Goal: Information Seeking & Learning: Learn about a topic

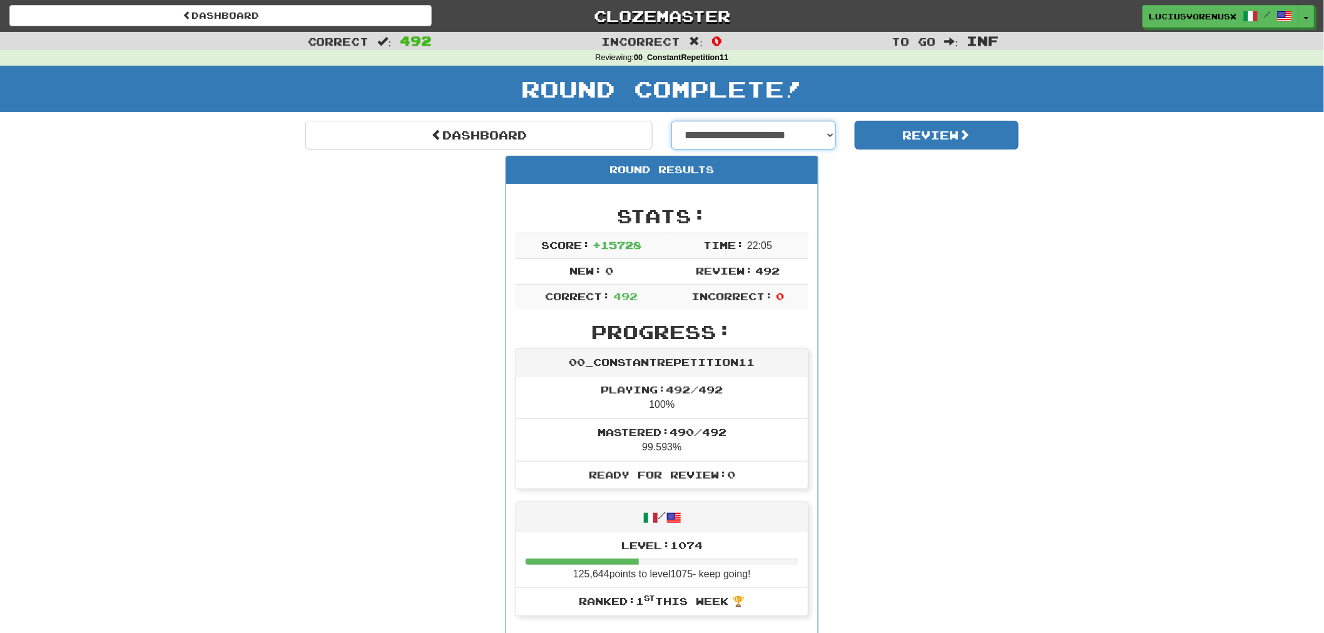
click at [792, 140] on select "**********" at bounding box center [753, 135] width 165 height 29
select select "**********"
click at [671, 121] on select "**********" at bounding box center [753, 135] width 165 height 29
select select "**********"
click at [949, 135] on button "Review" at bounding box center [937, 135] width 165 height 29
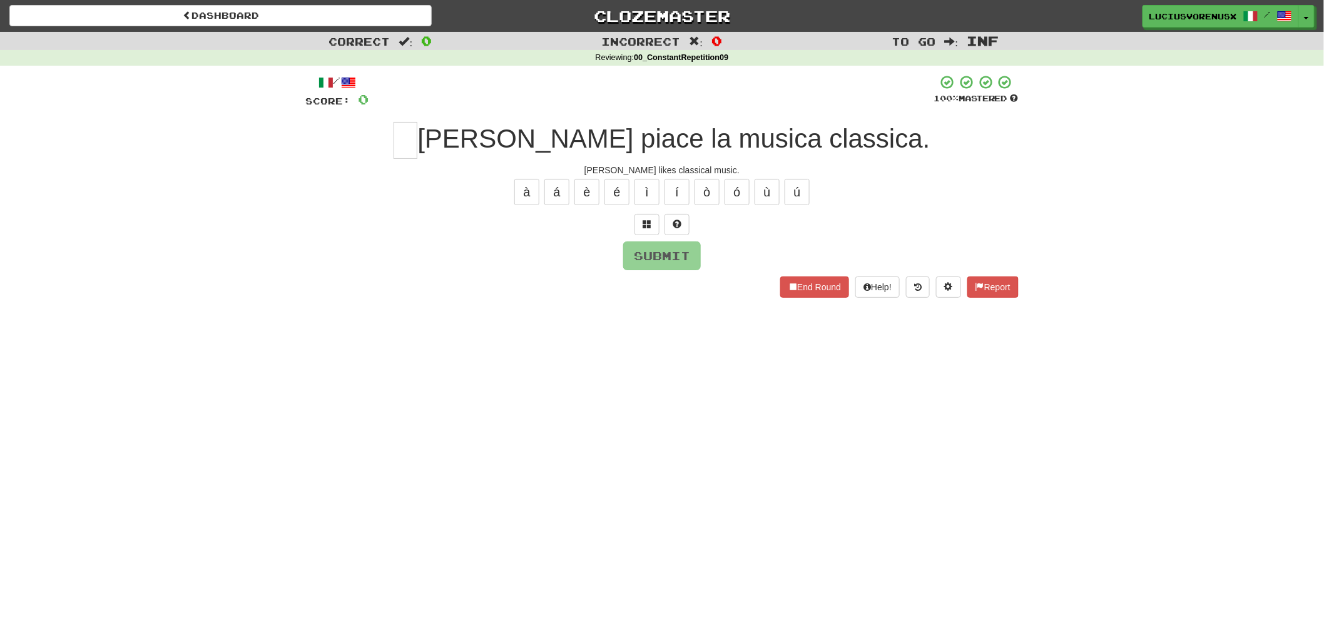
click at [50, 405] on div "Dashboard Clozemaster [PERSON_NAME] / Toggle Dropdown Dashboard Leaderboard Act…" at bounding box center [662, 316] width 1324 height 633
click at [417, 140] on input "text" at bounding box center [406, 140] width 24 height 37
type input "*"
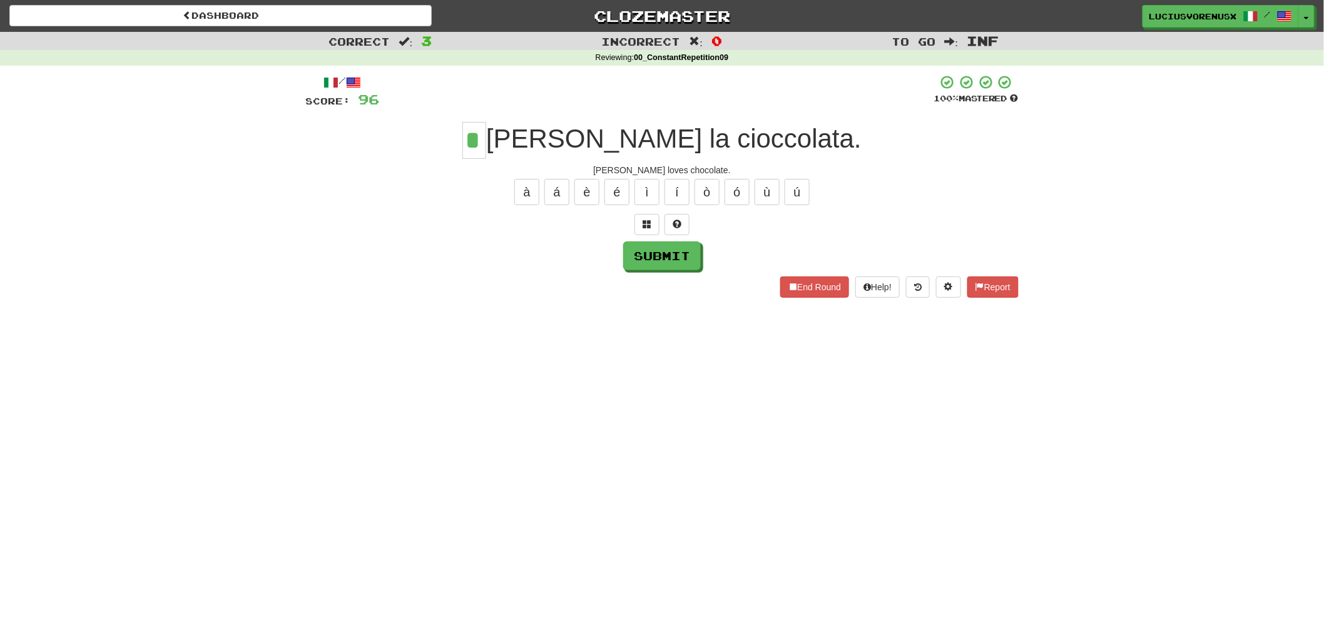
type input "*"
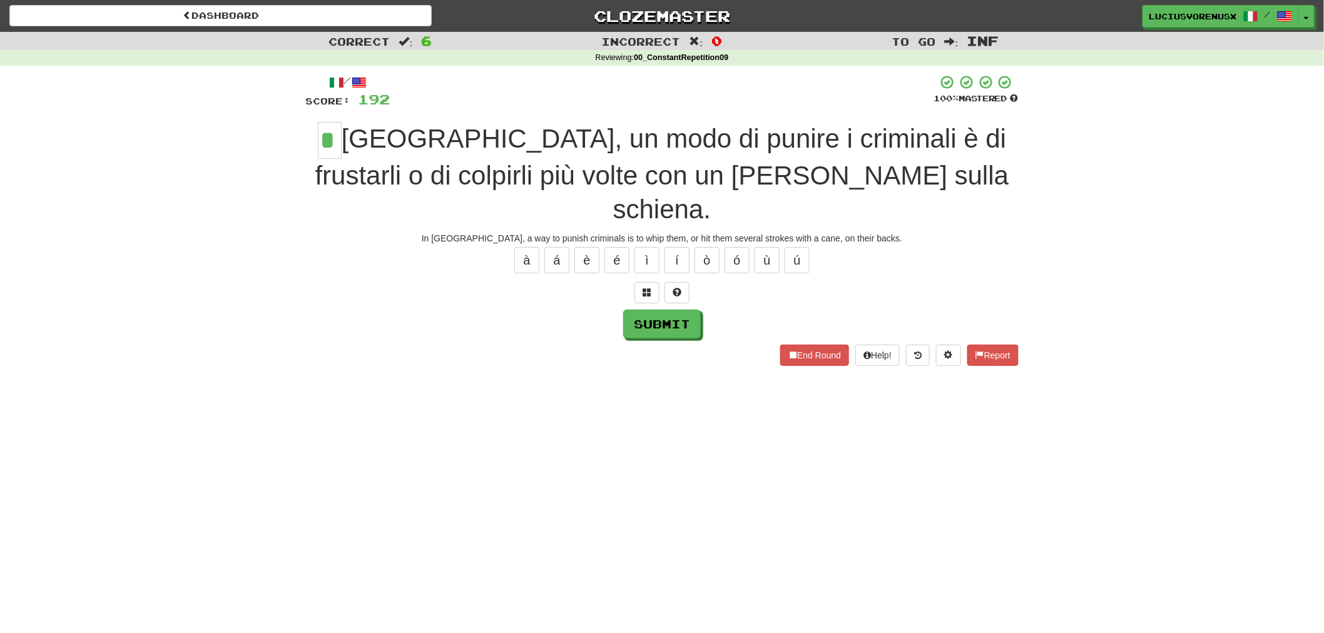
type input "*"
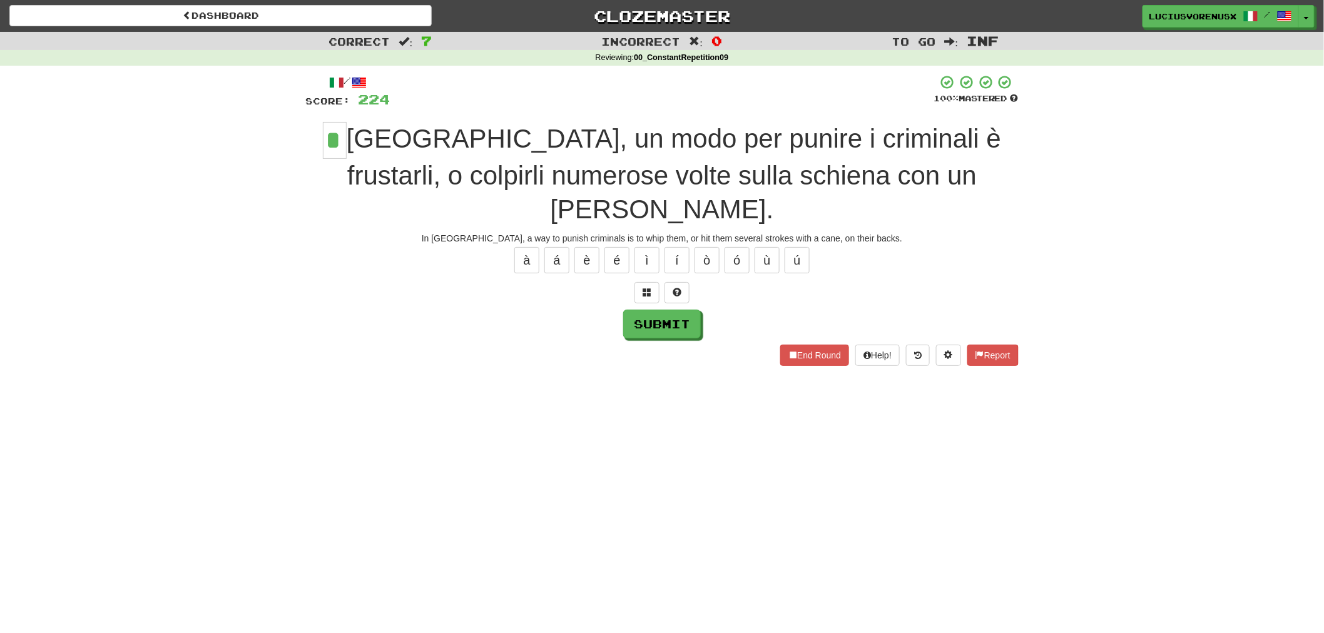
type input "*"
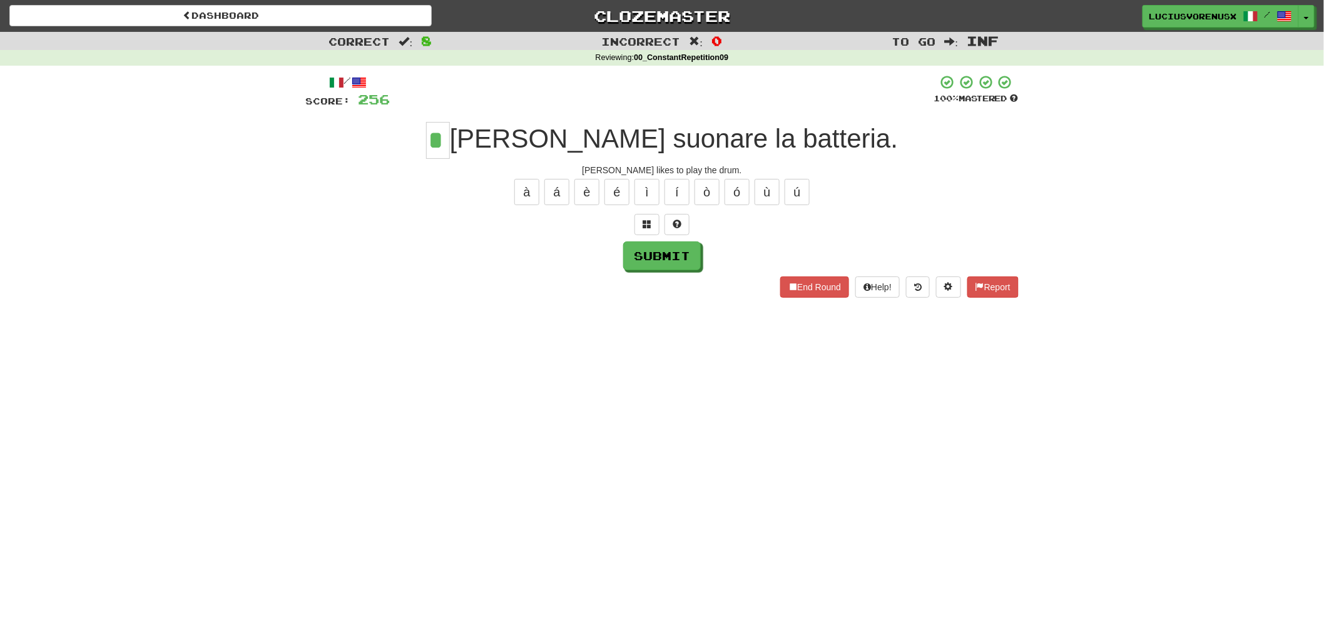
type input "*"
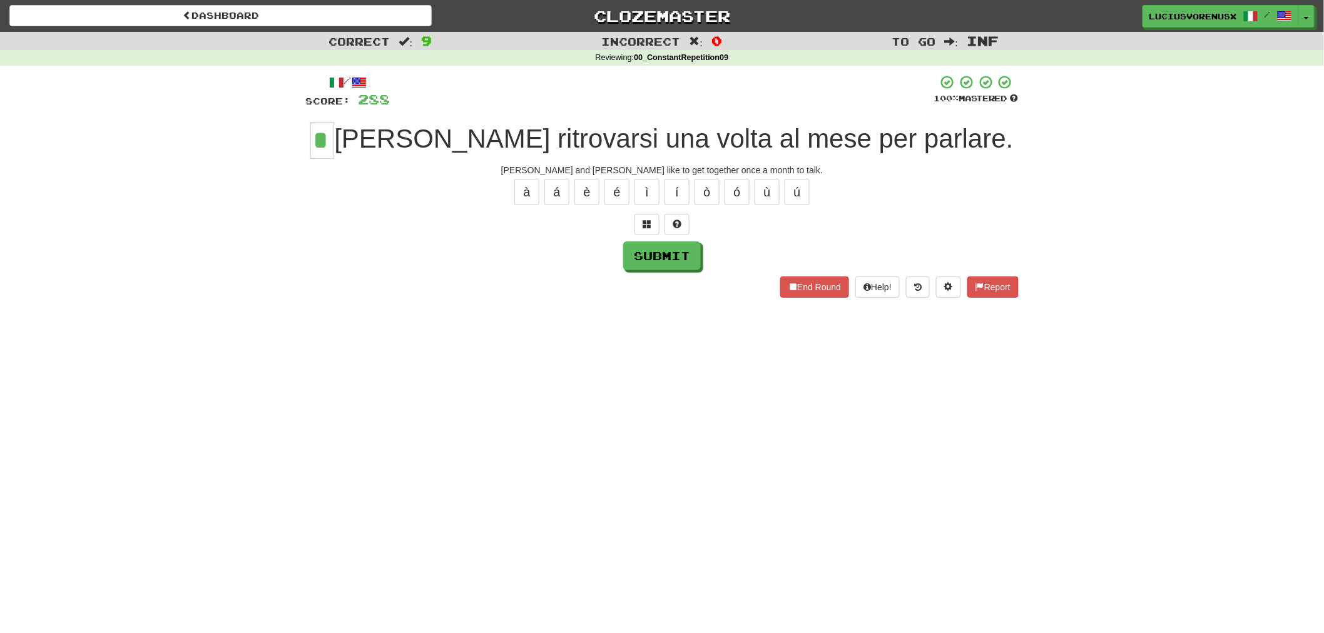
type input "*"
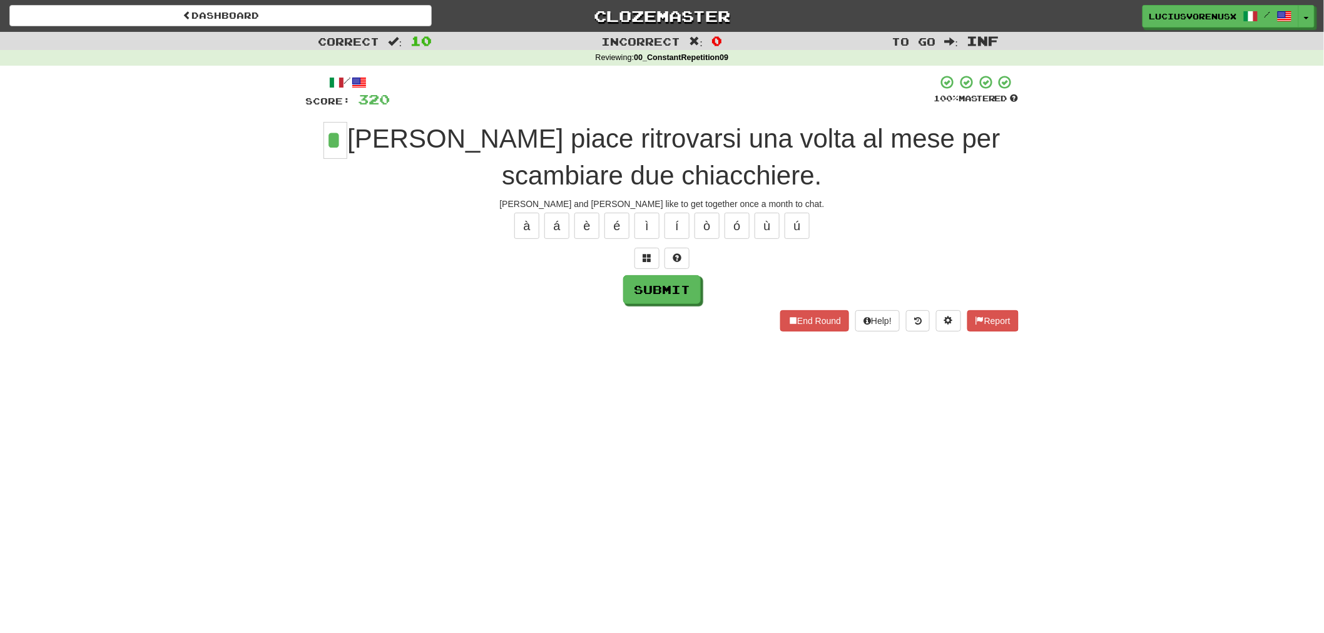
type input "*"
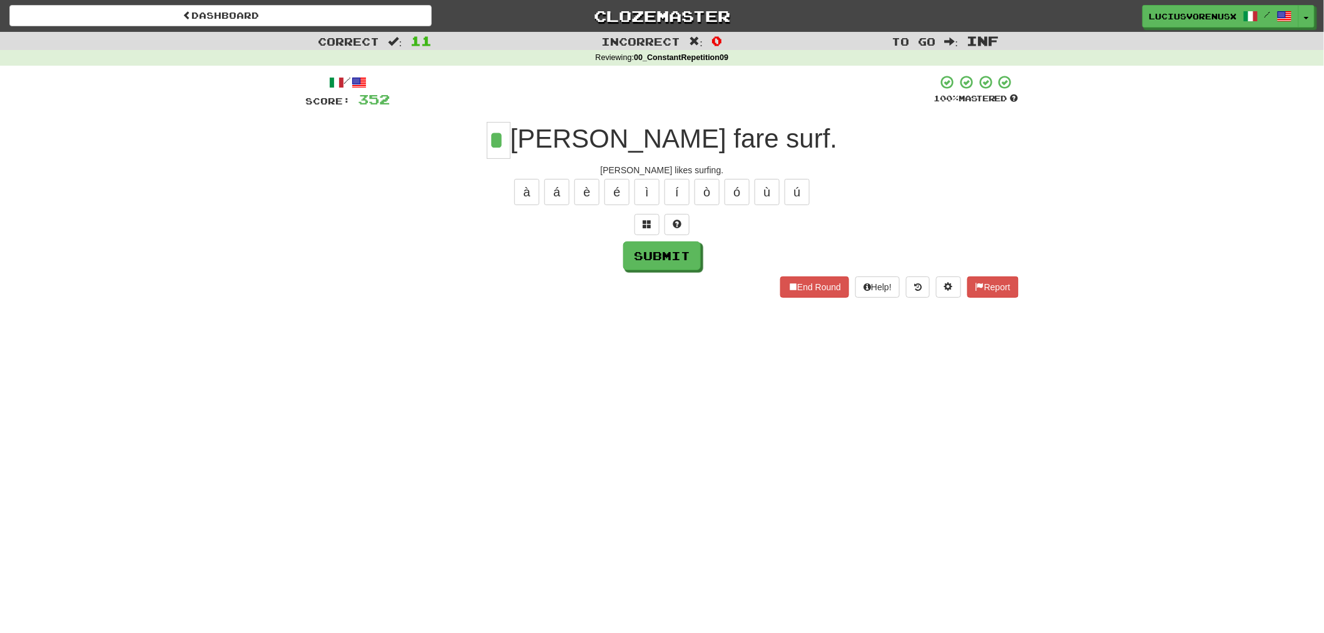
type input "*"
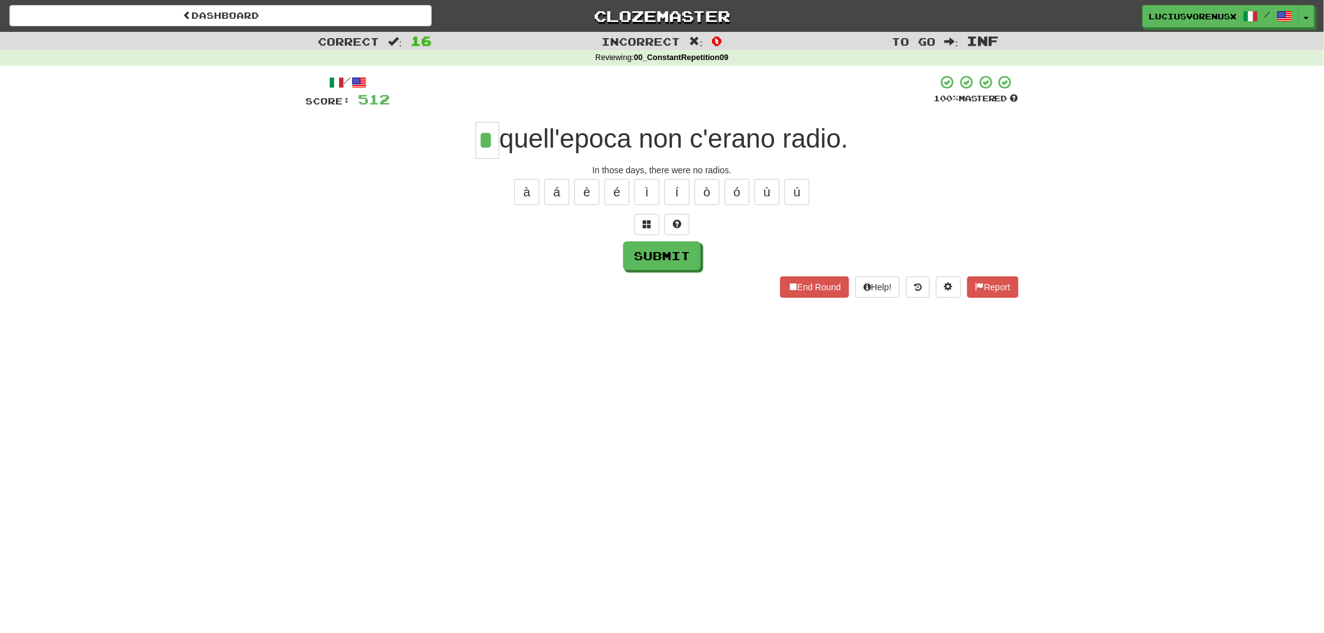
type input "*"
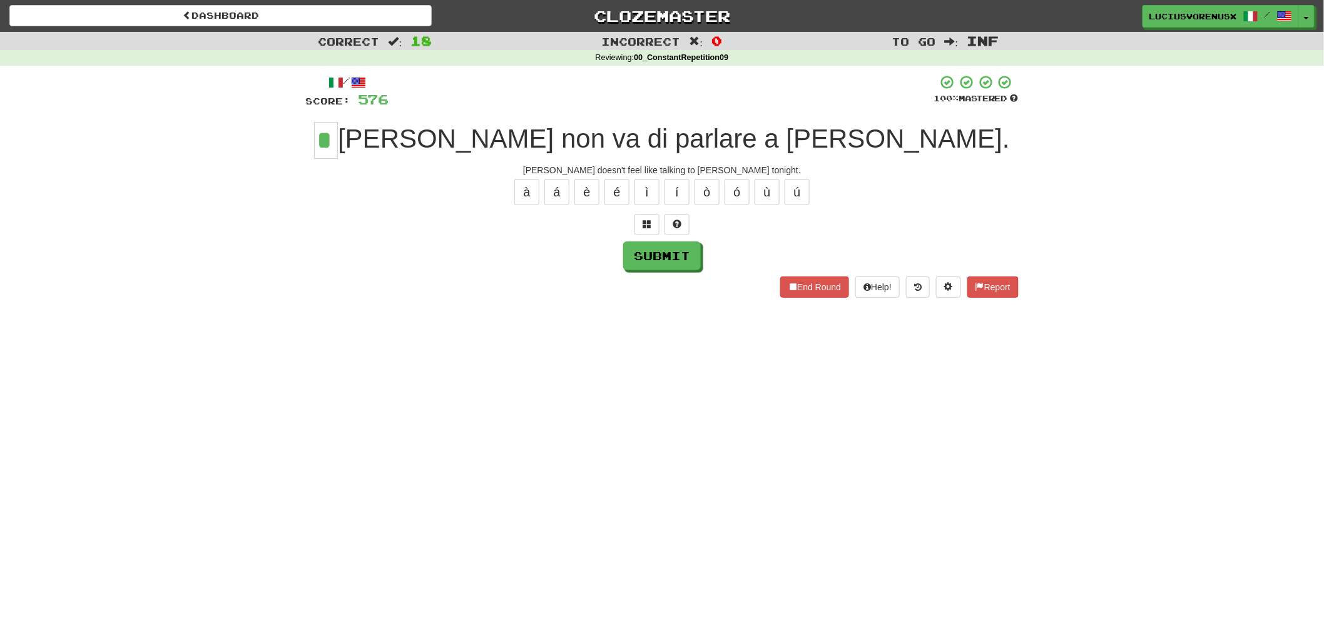
type input "*"
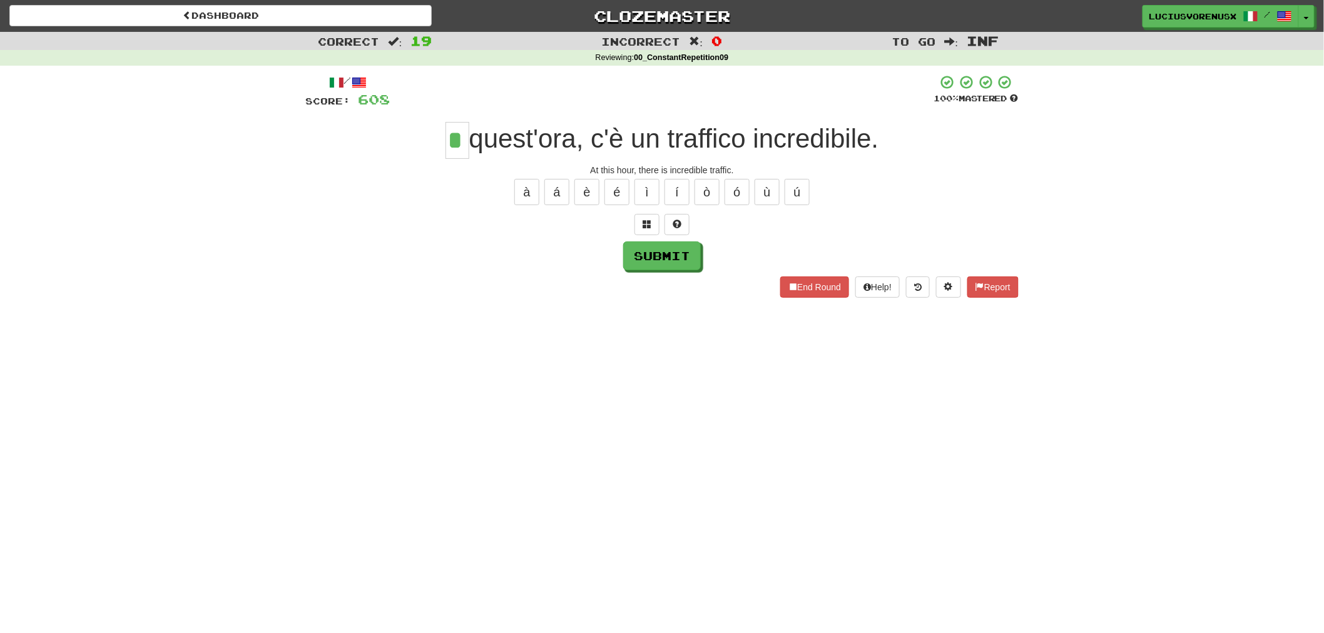
type input "*"
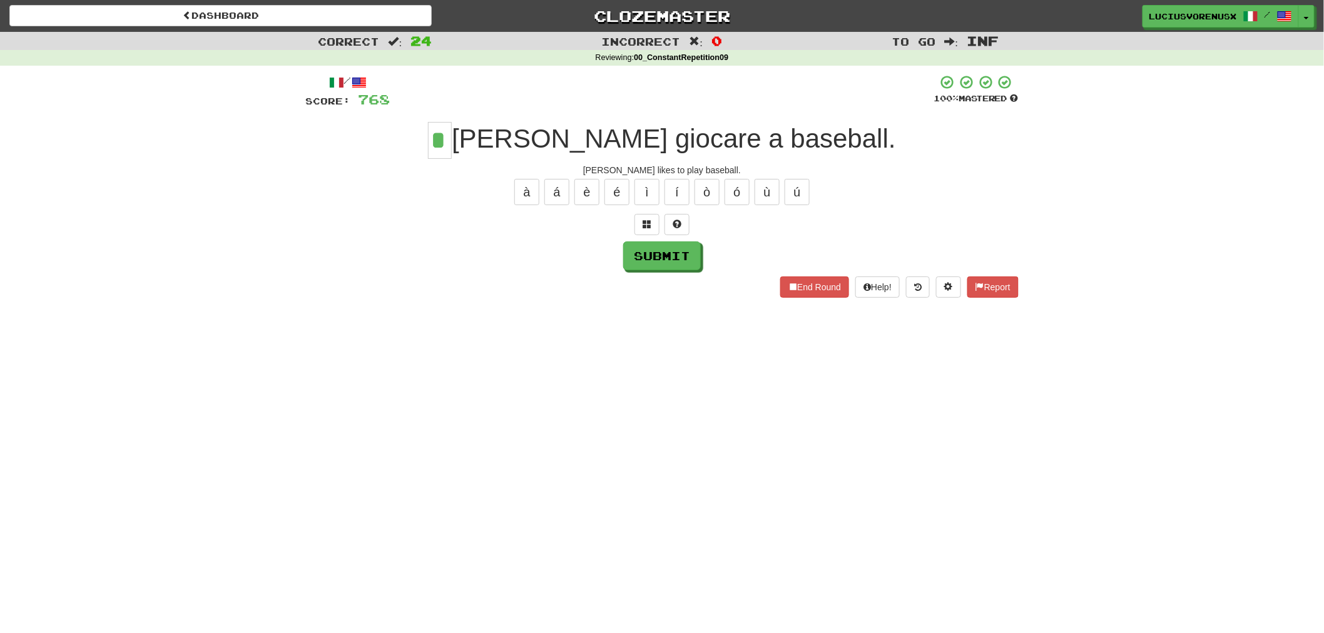
type input "*"
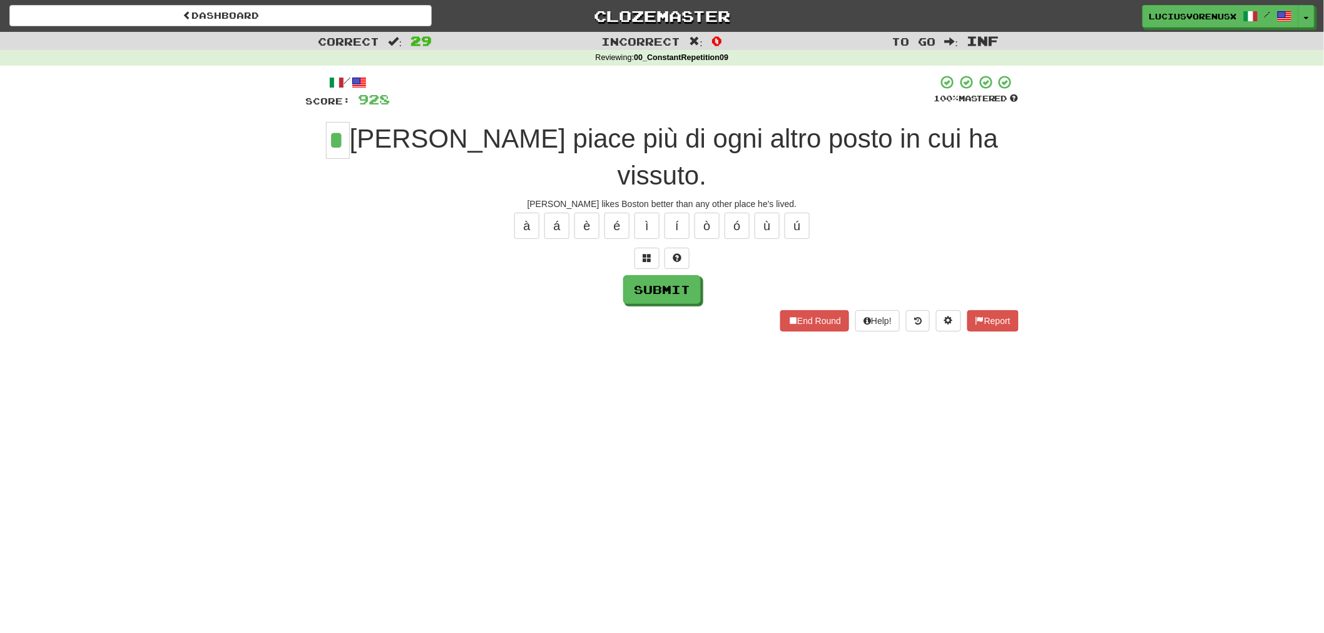
type input "*"
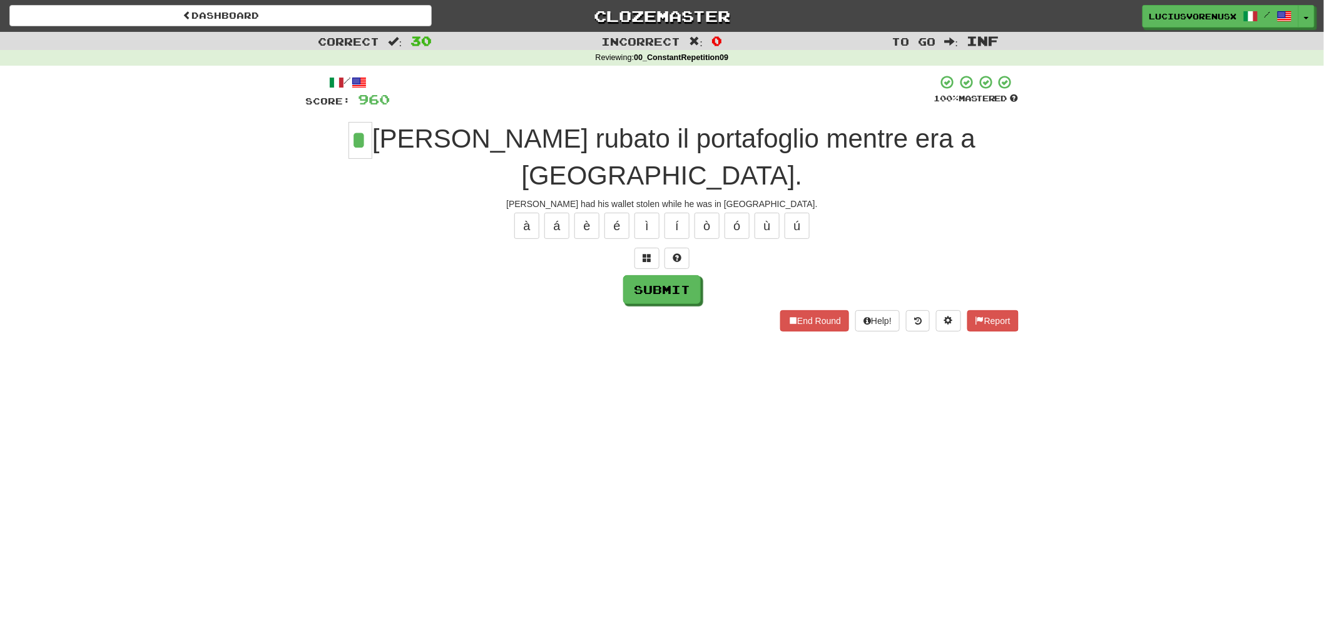
type input "*"
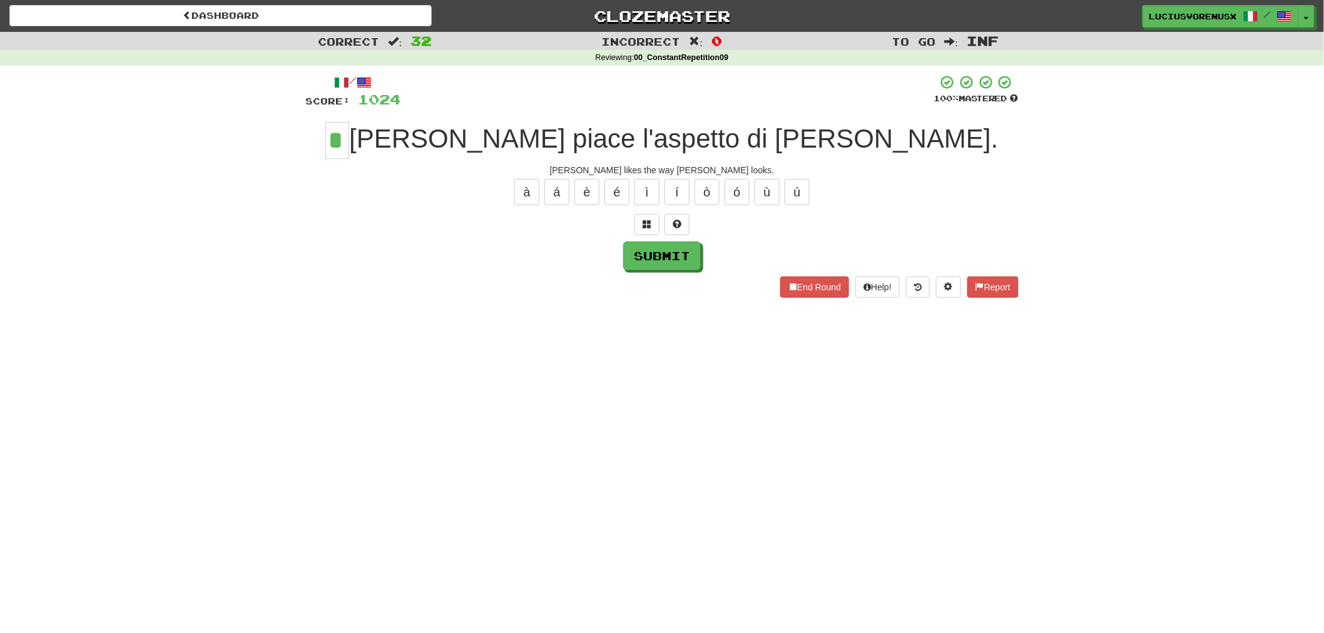
type input "*"
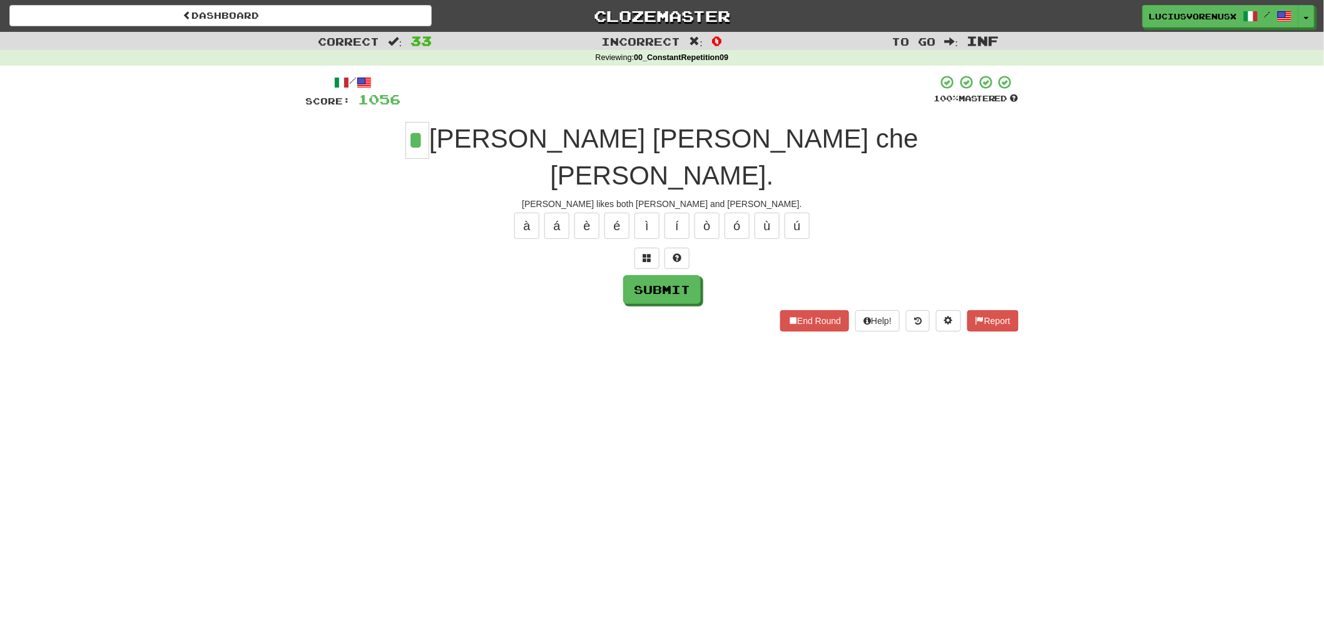
type input "*"
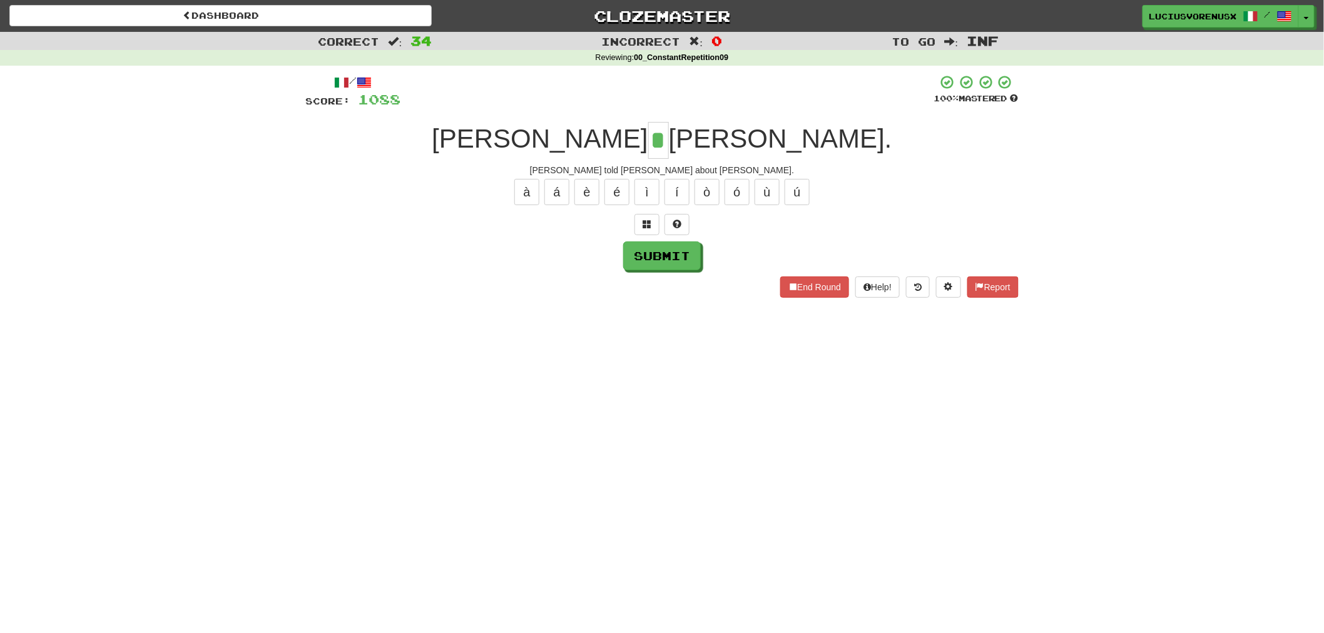
type input "*"
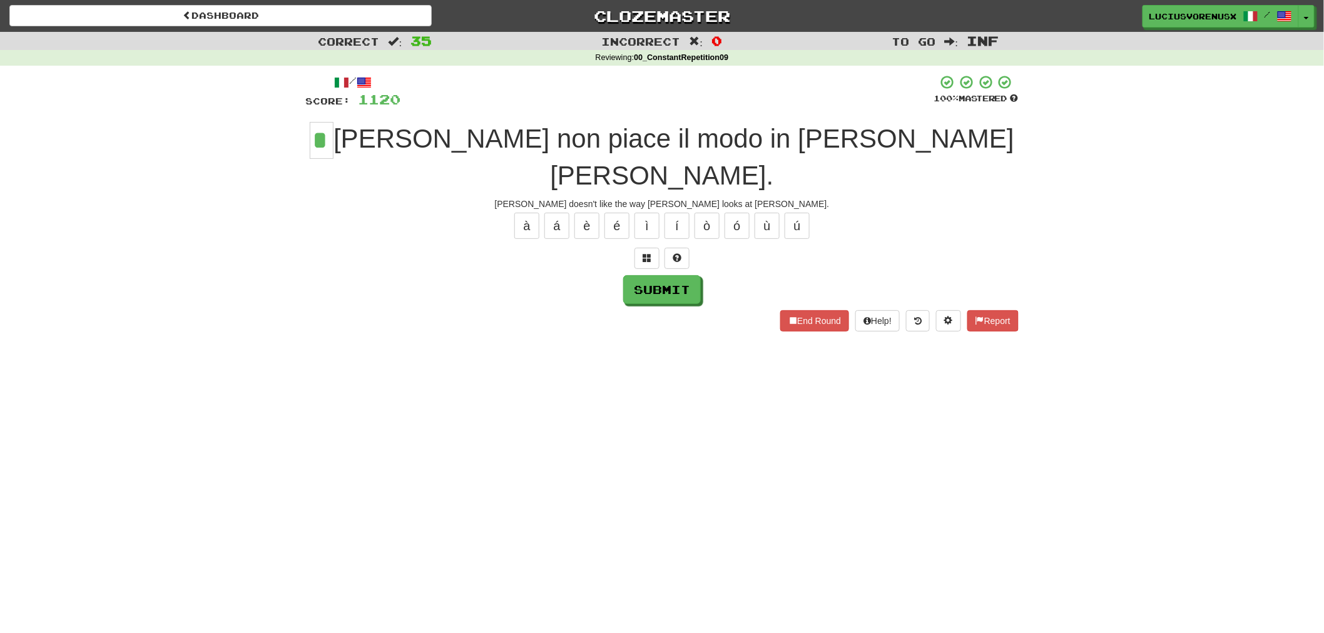
type input "*"
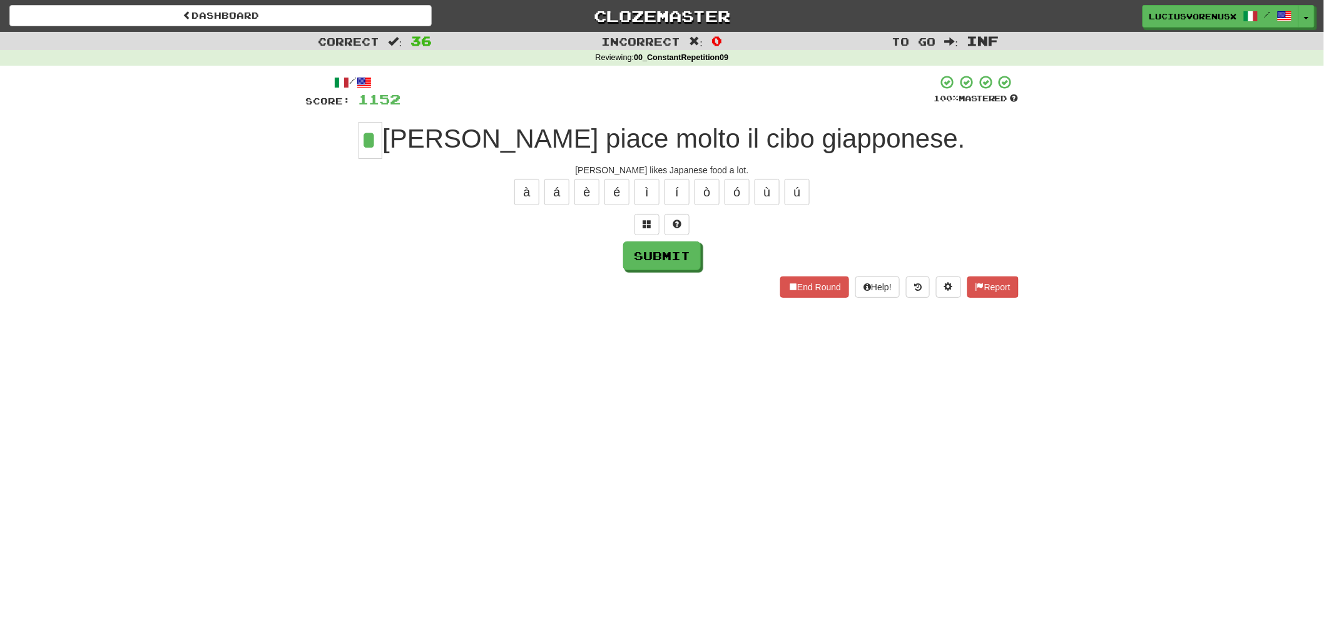
type input "*"
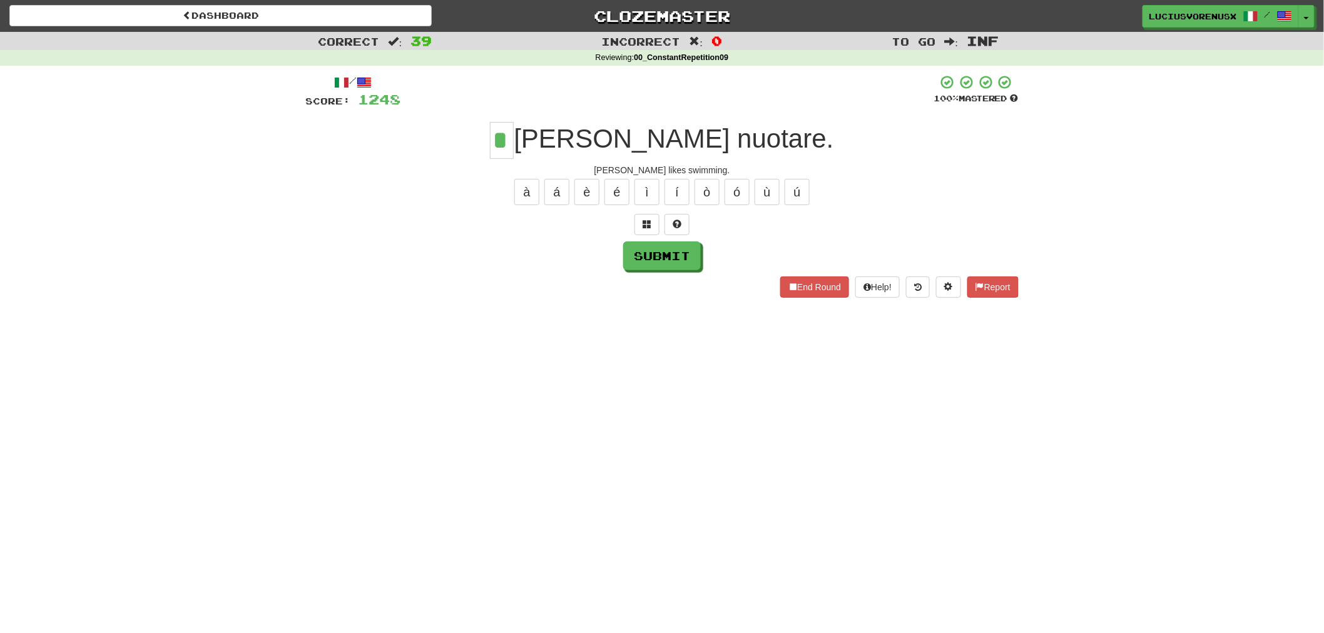
type input "*"
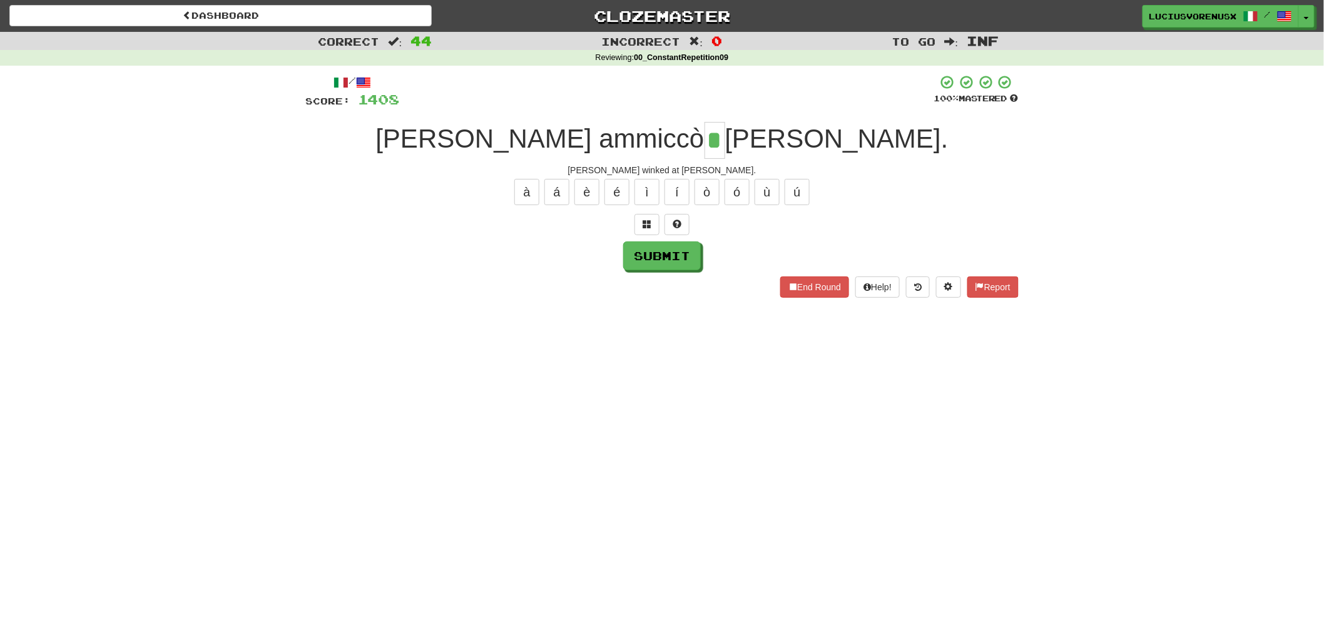
type input "*"
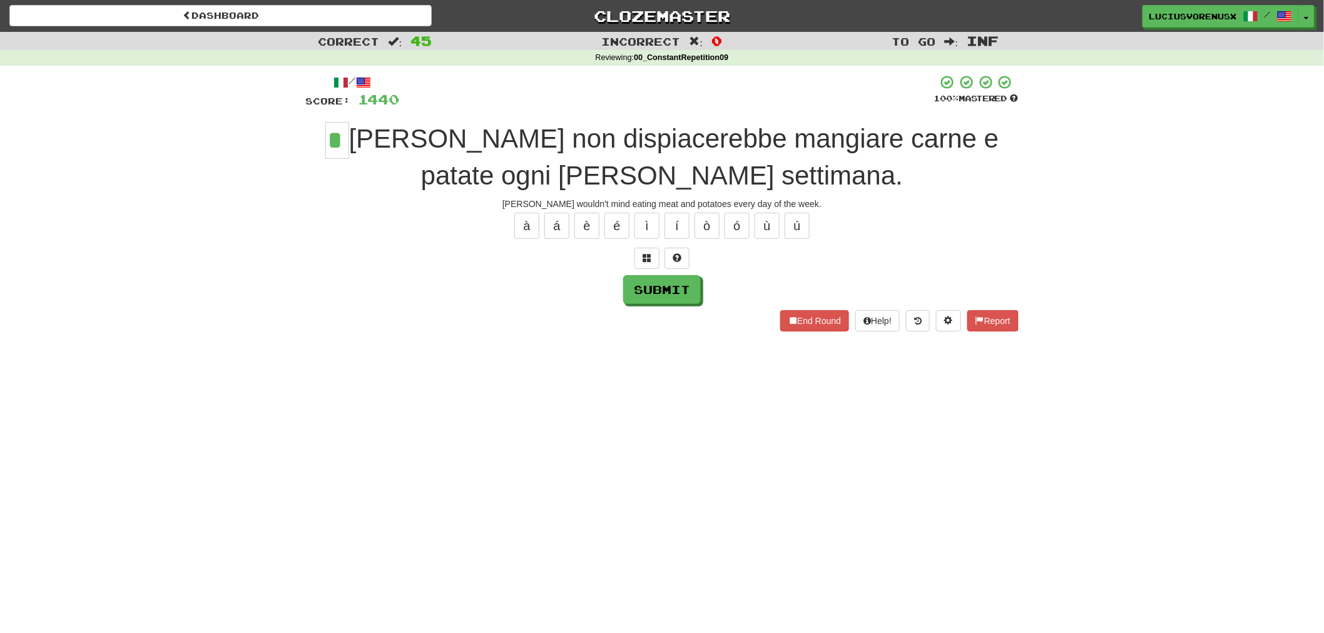
type input "*"
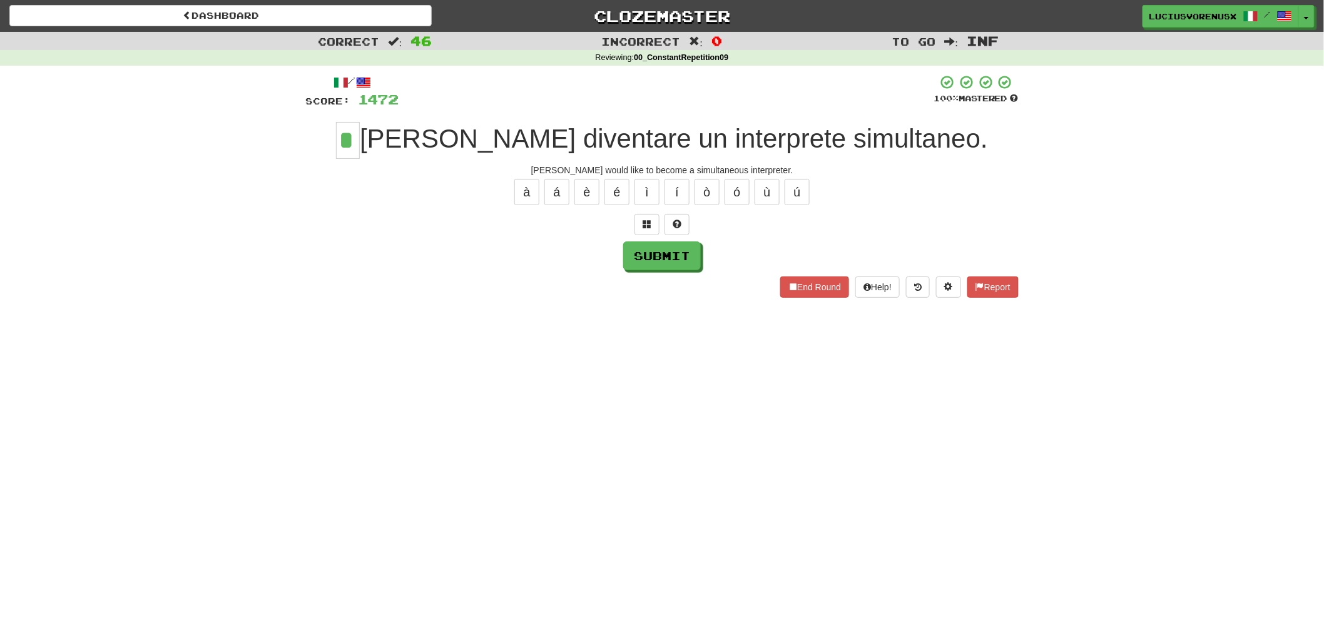
type input "*"
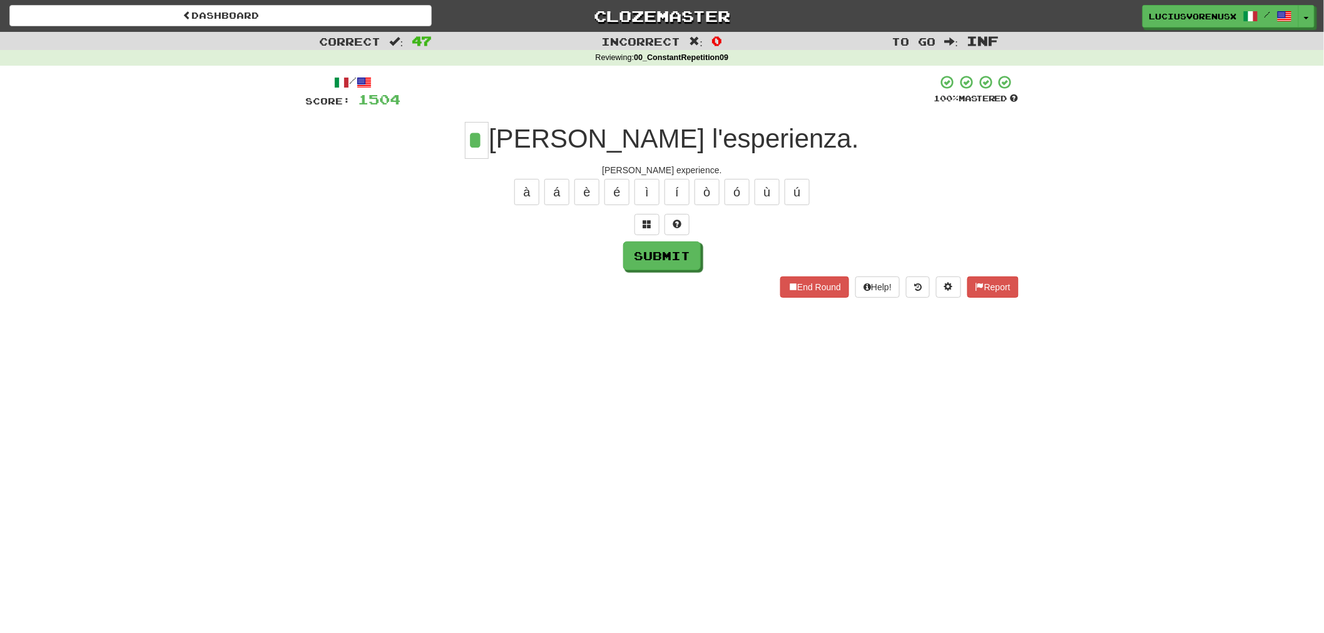
type input "*"
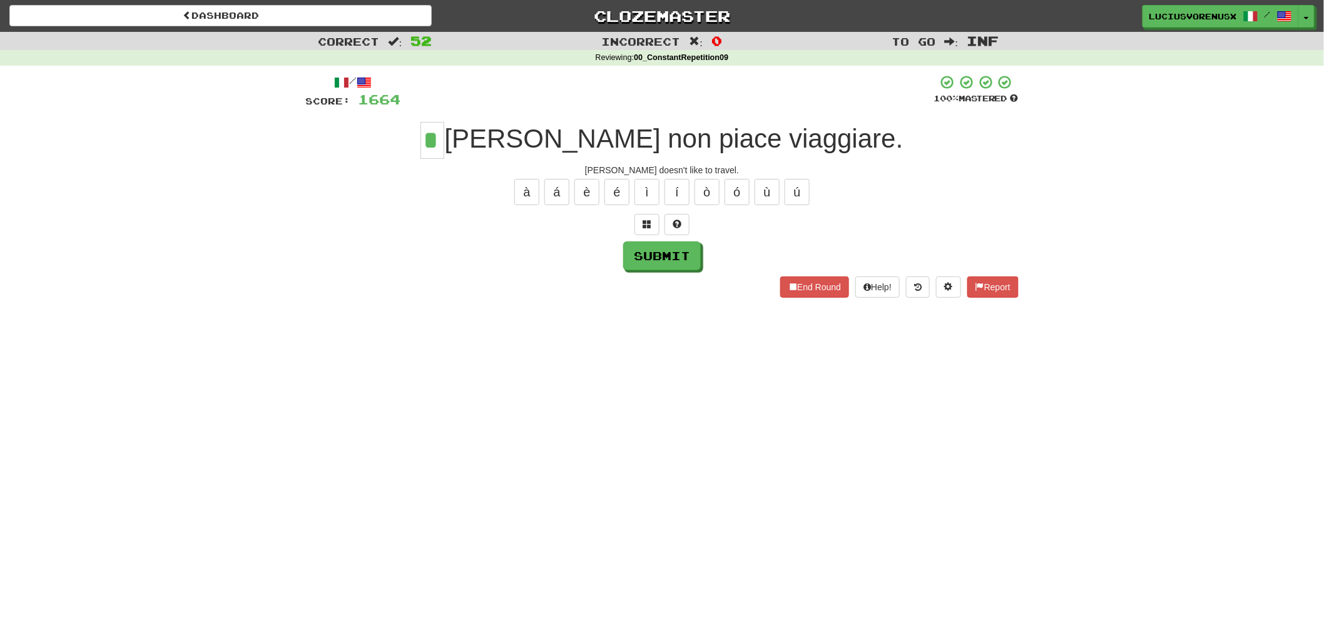
type input "*"
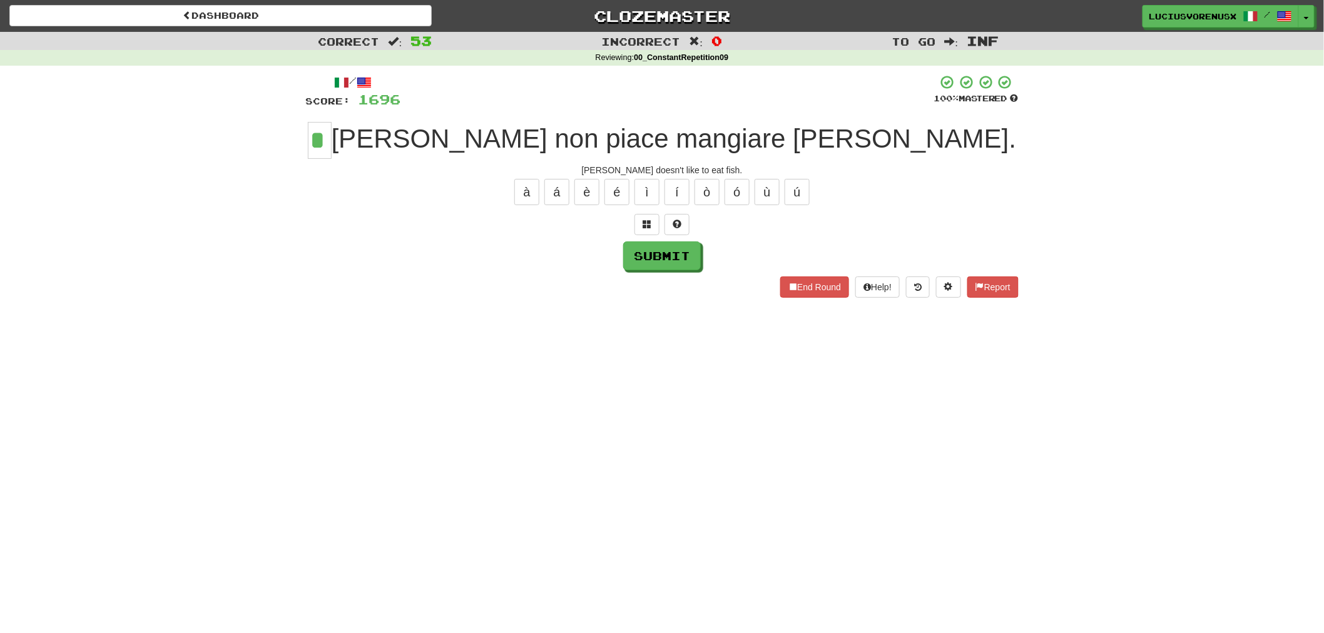
type input "*"
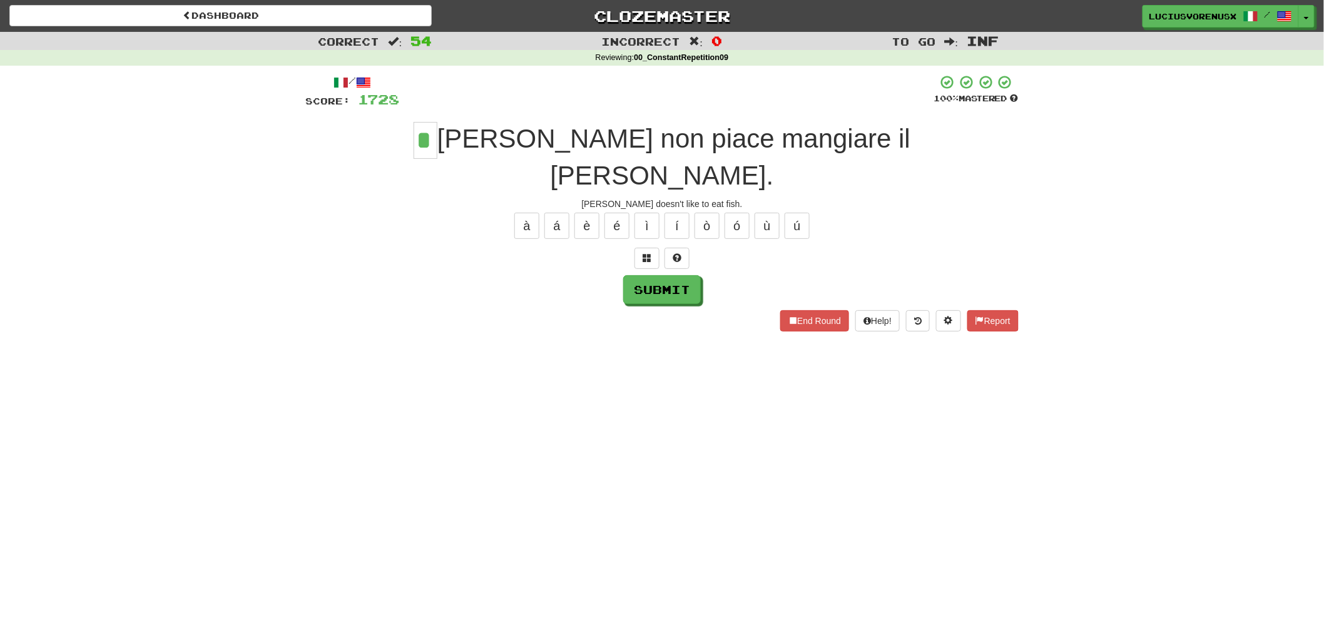
type input "*"
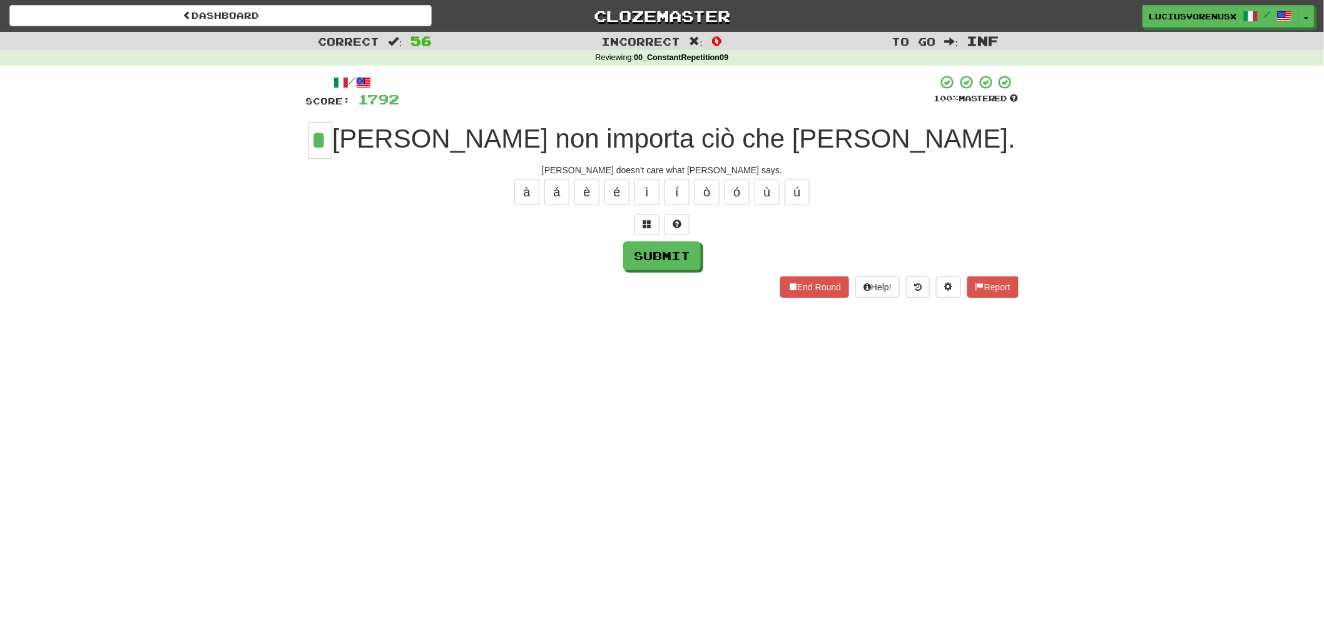
type input "*"
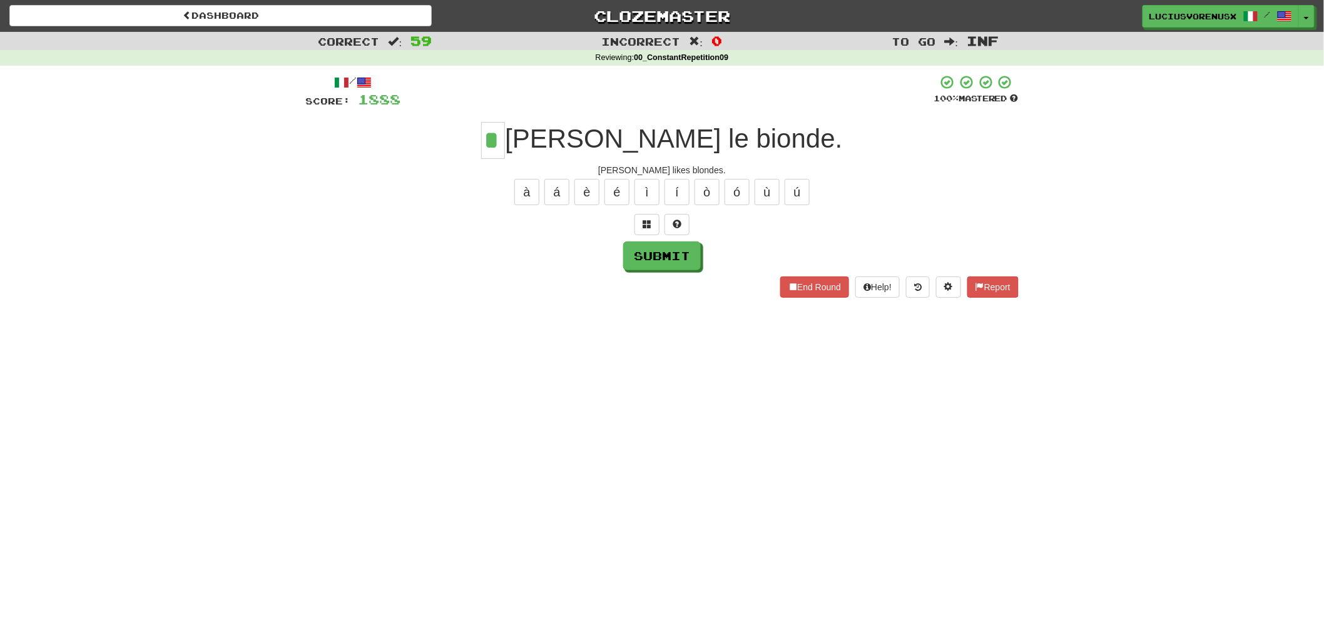
type input "*"
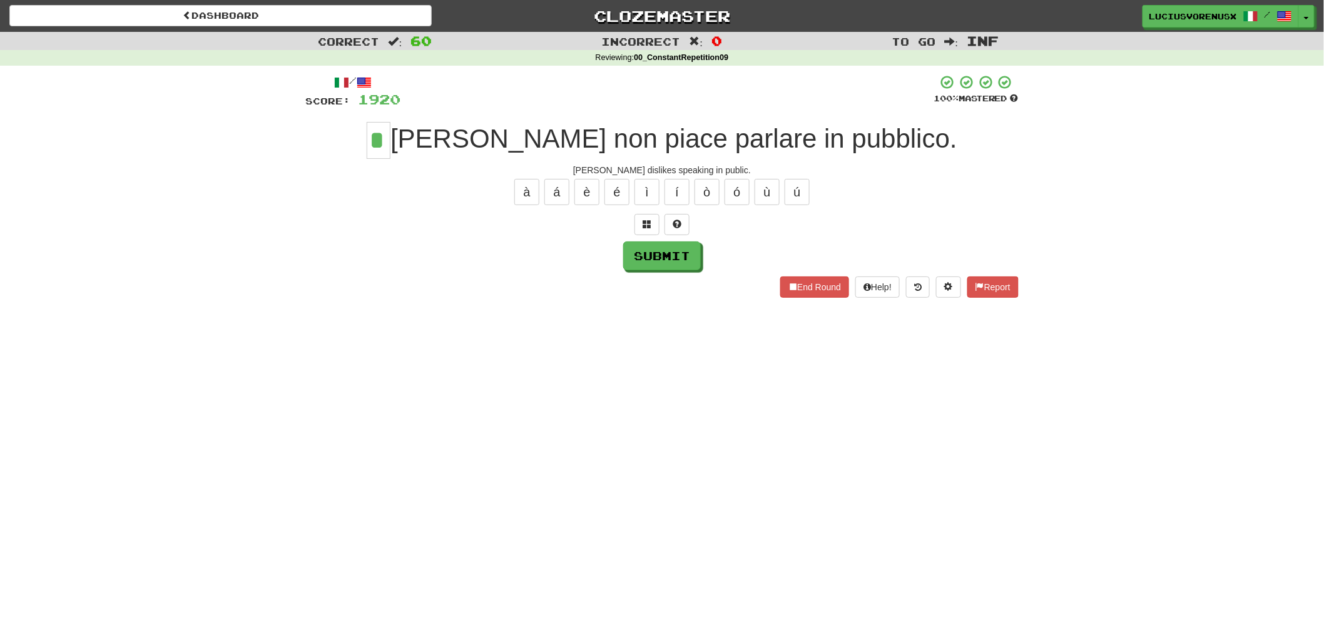
type input "*"
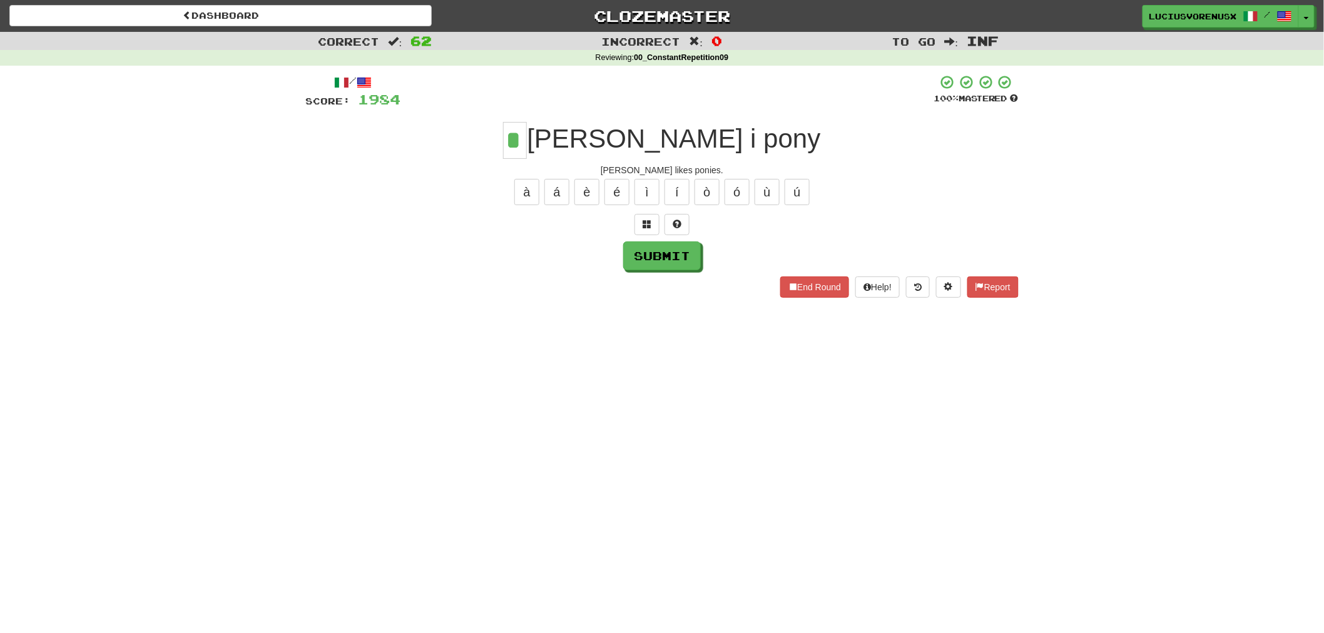
type input "*"
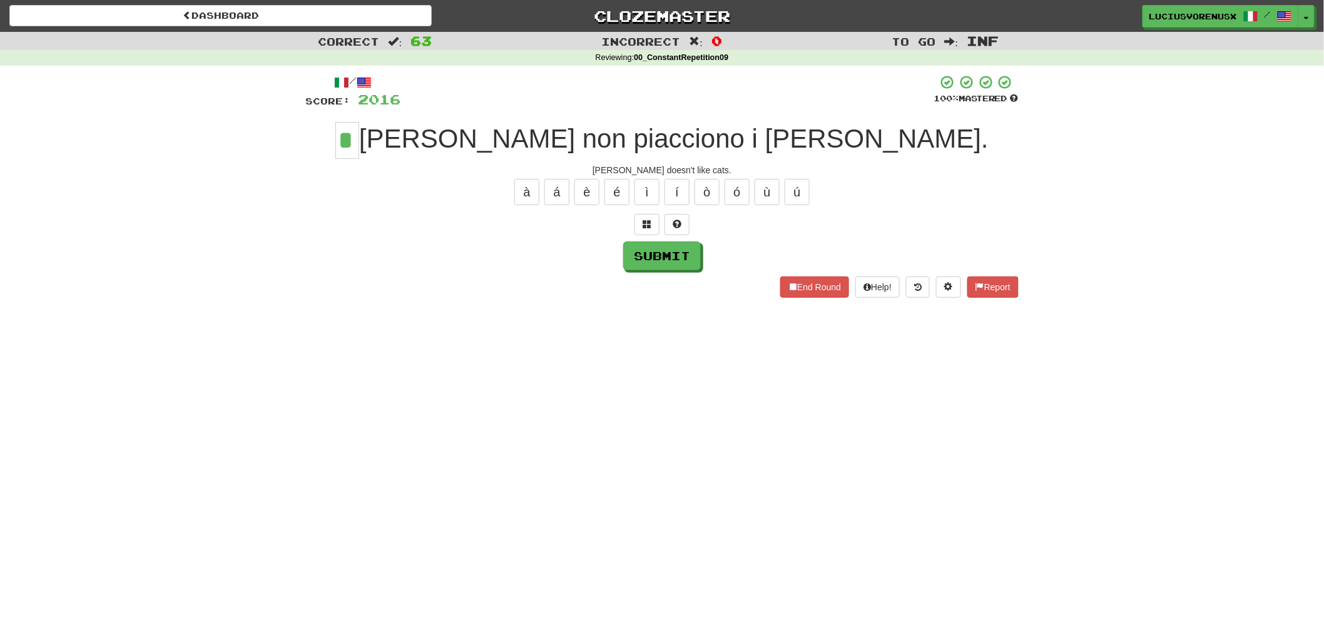
type input "*"
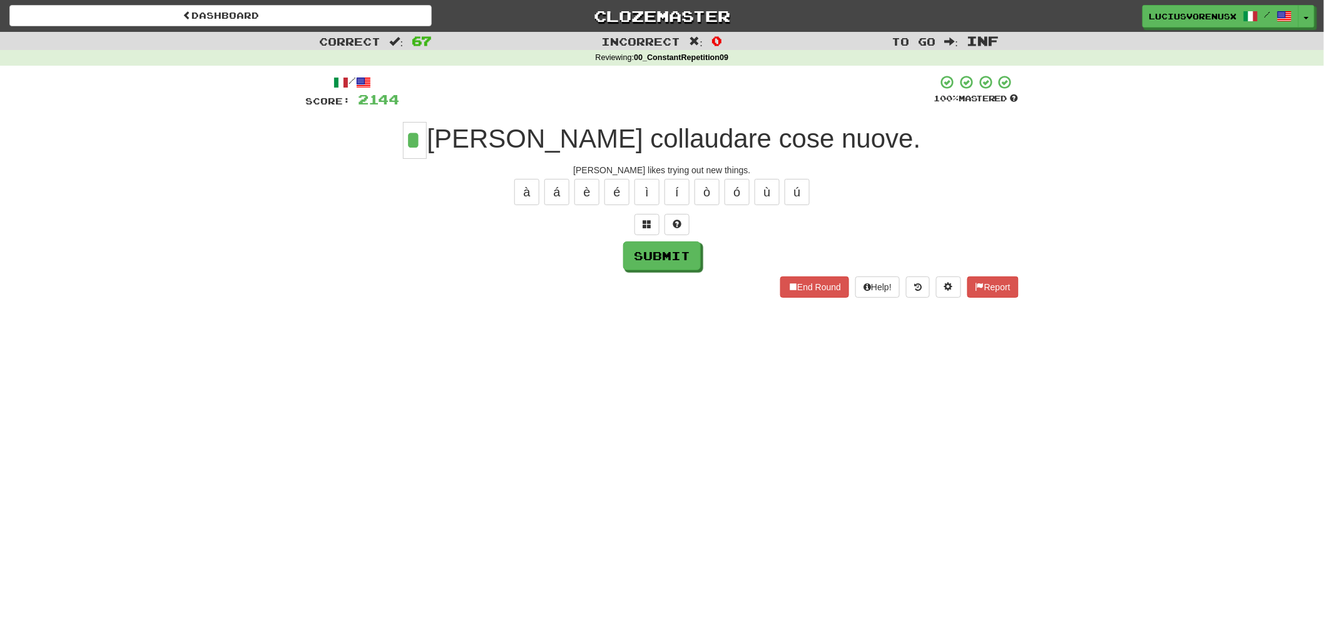
type input "*"
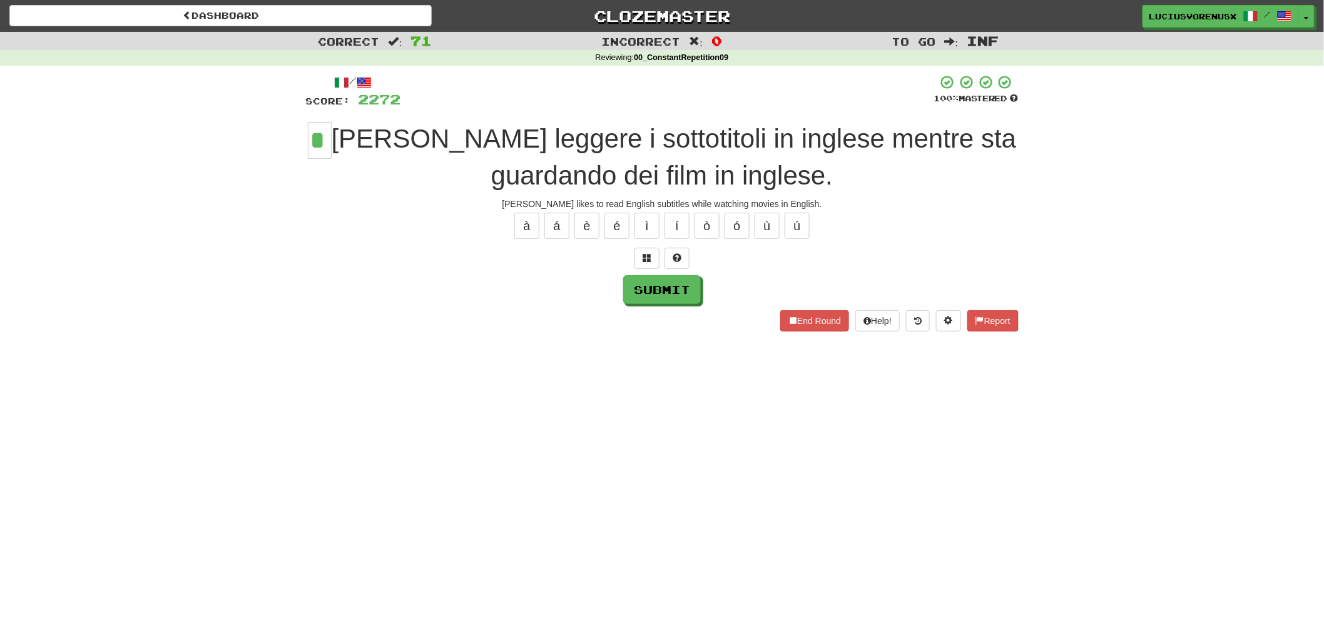
type input "*"
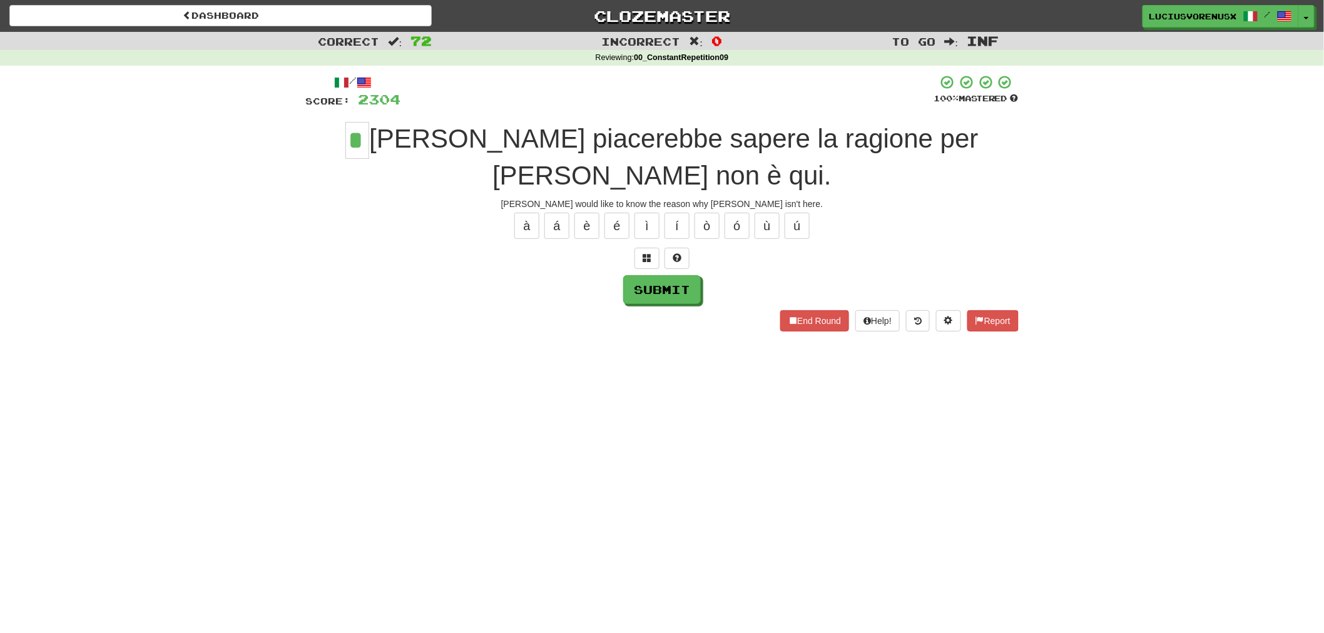
type input "*"
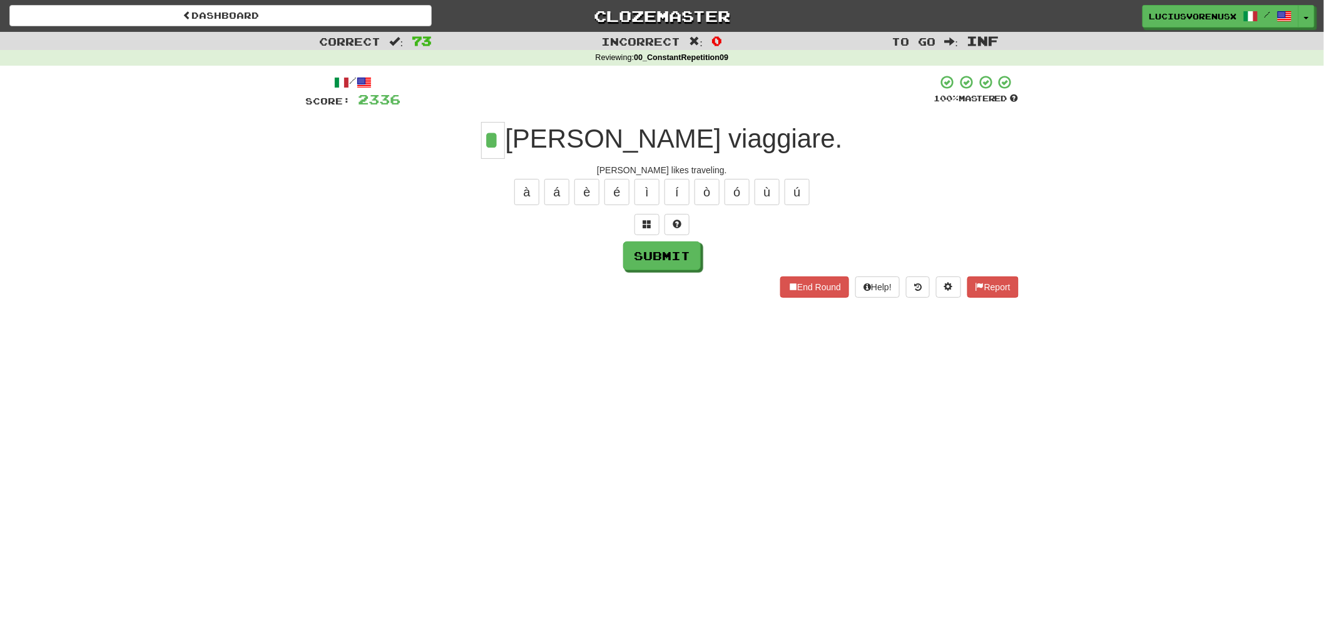
type input "*"
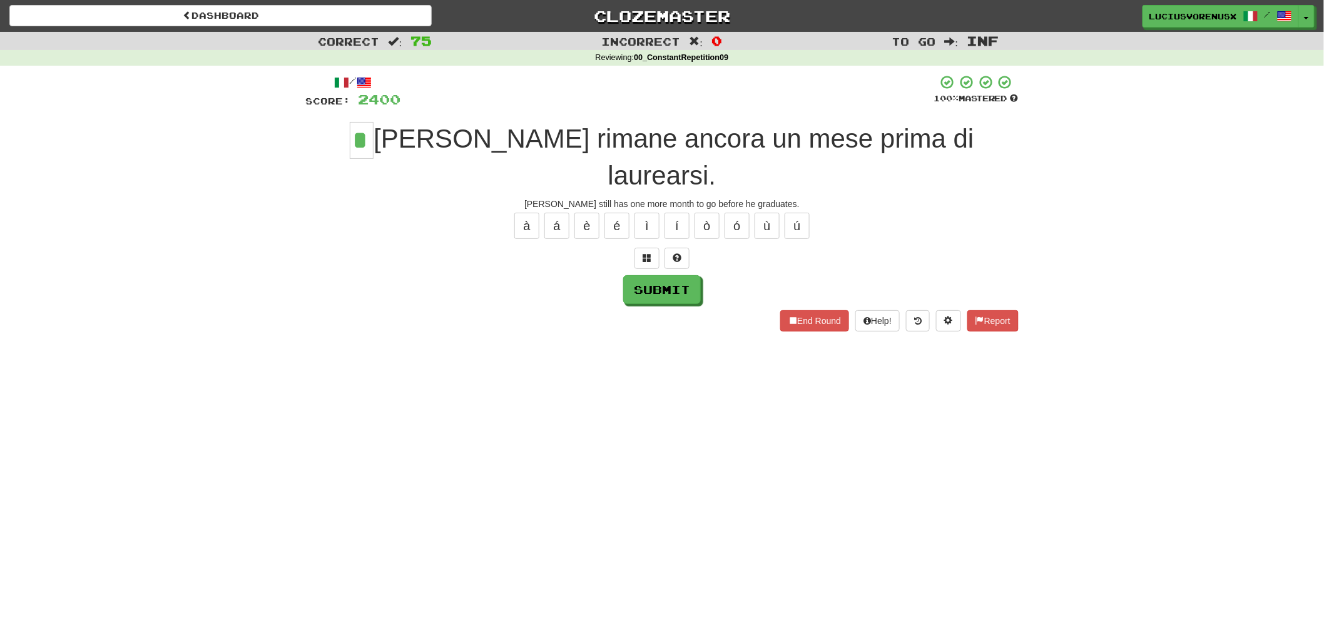
type input "*"
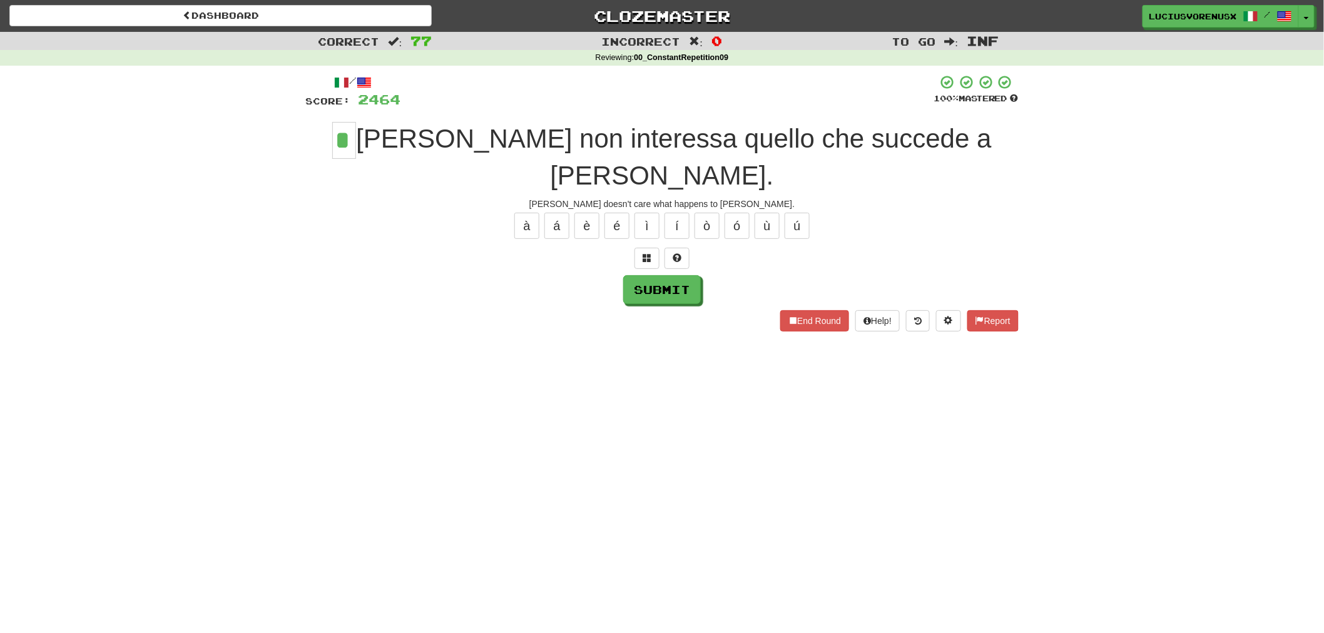
type input "*"
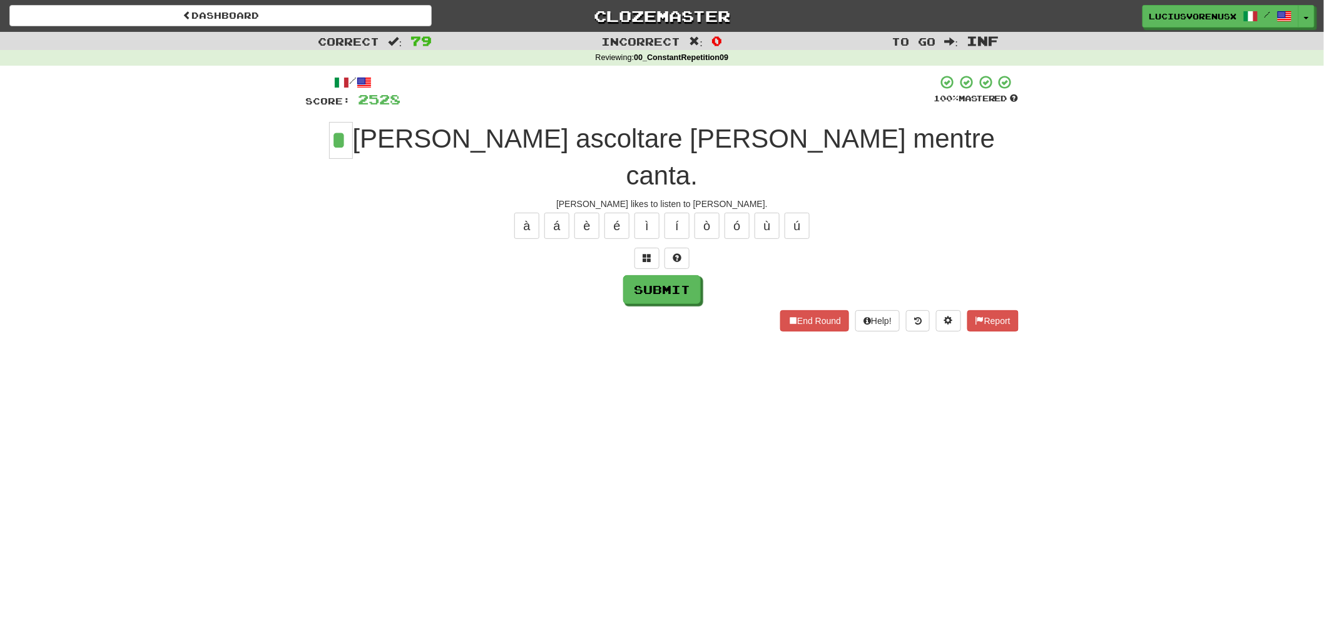
type input "*"
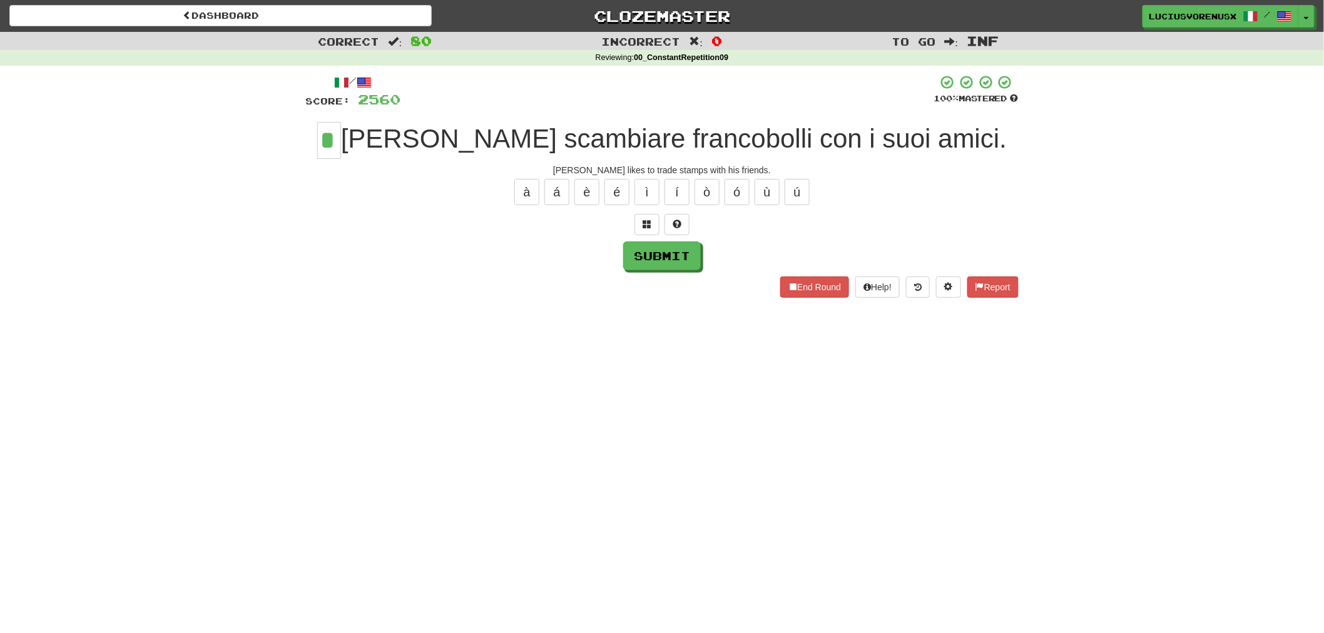
type input "*"
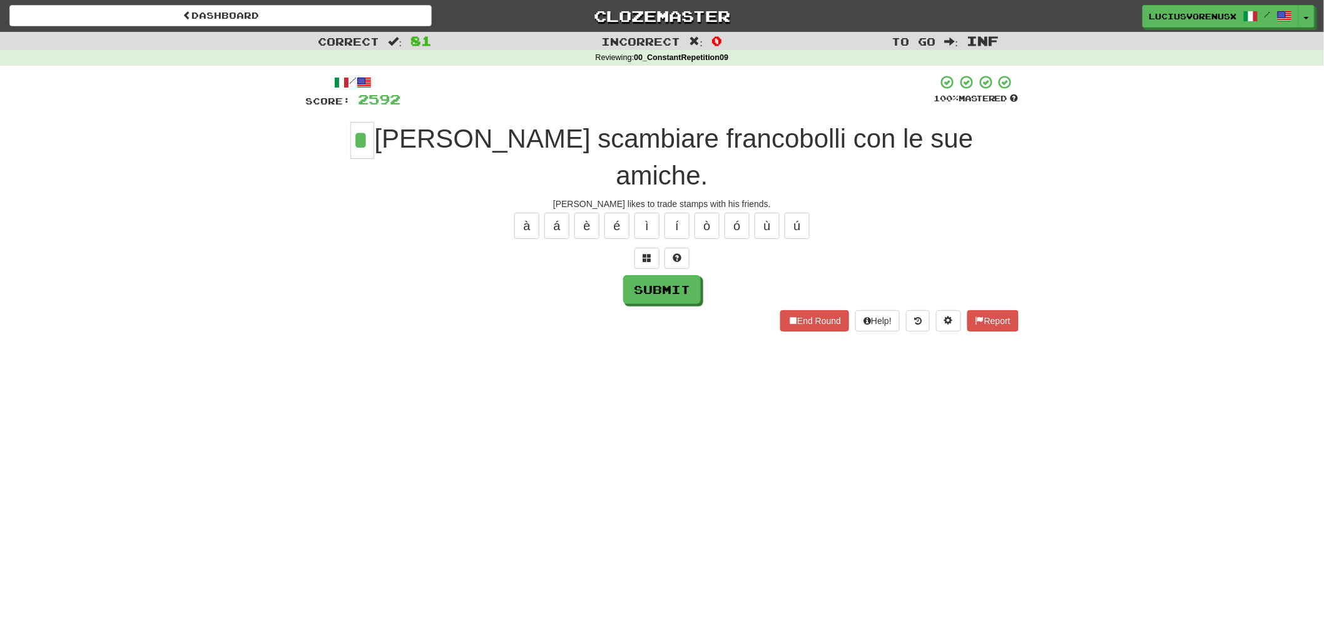
type input "*"
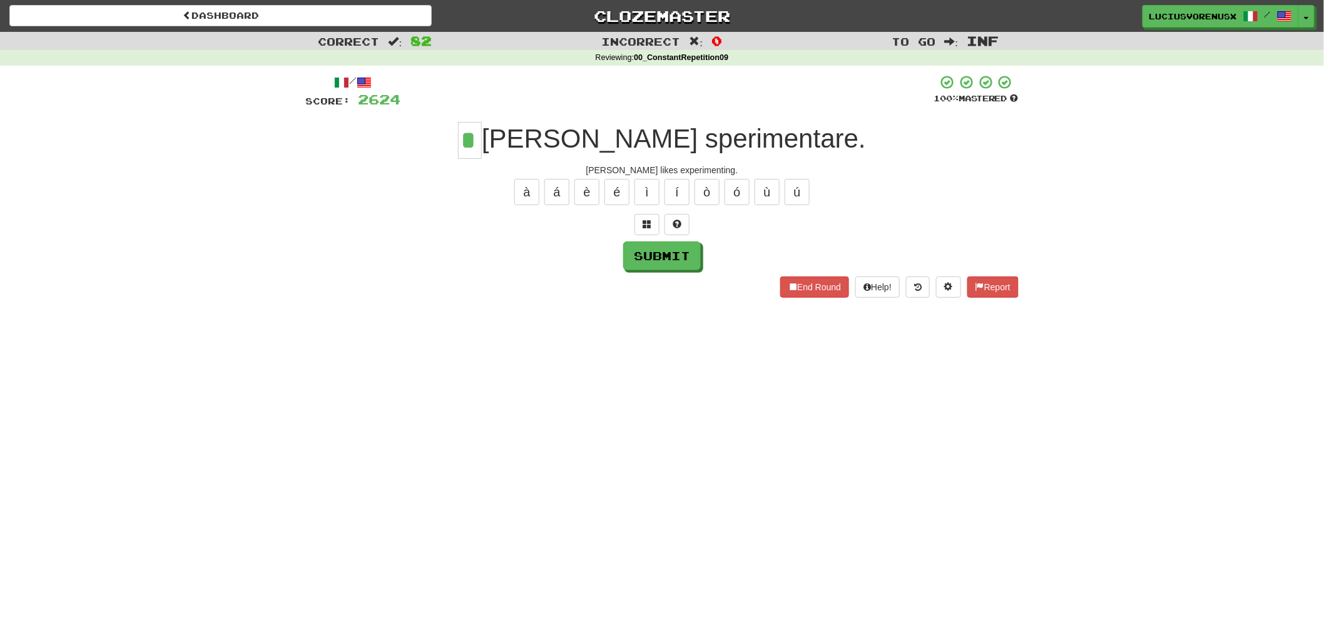
type input "*"
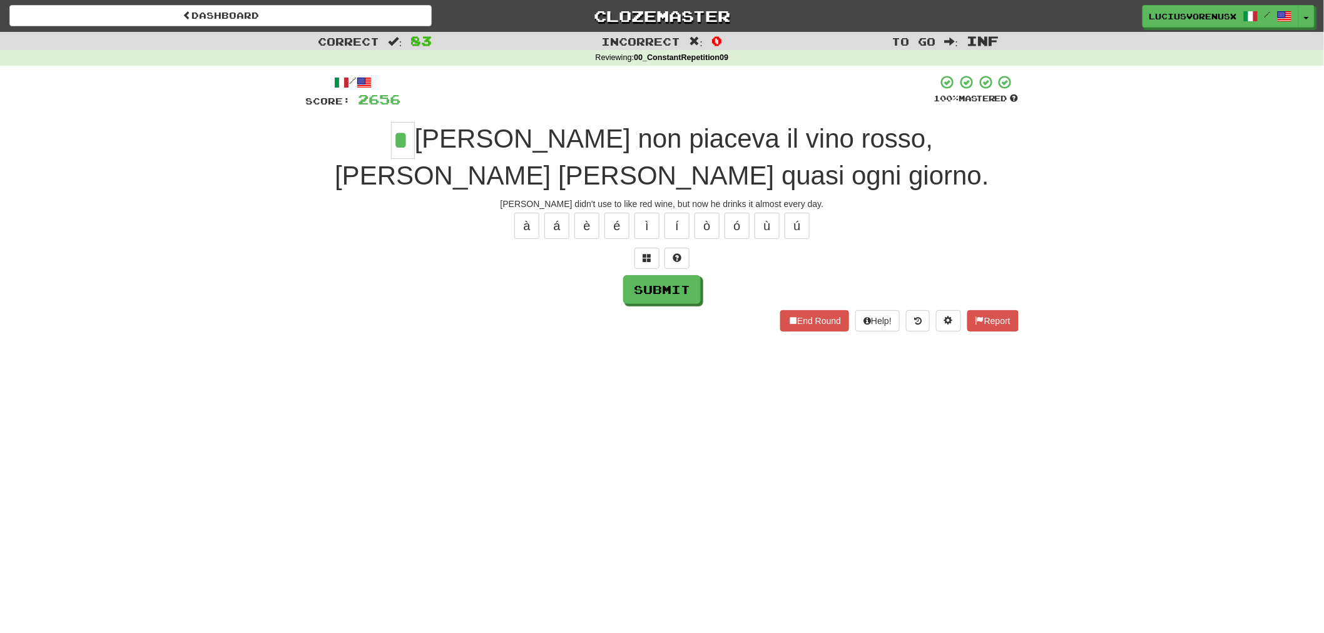
type input "*"
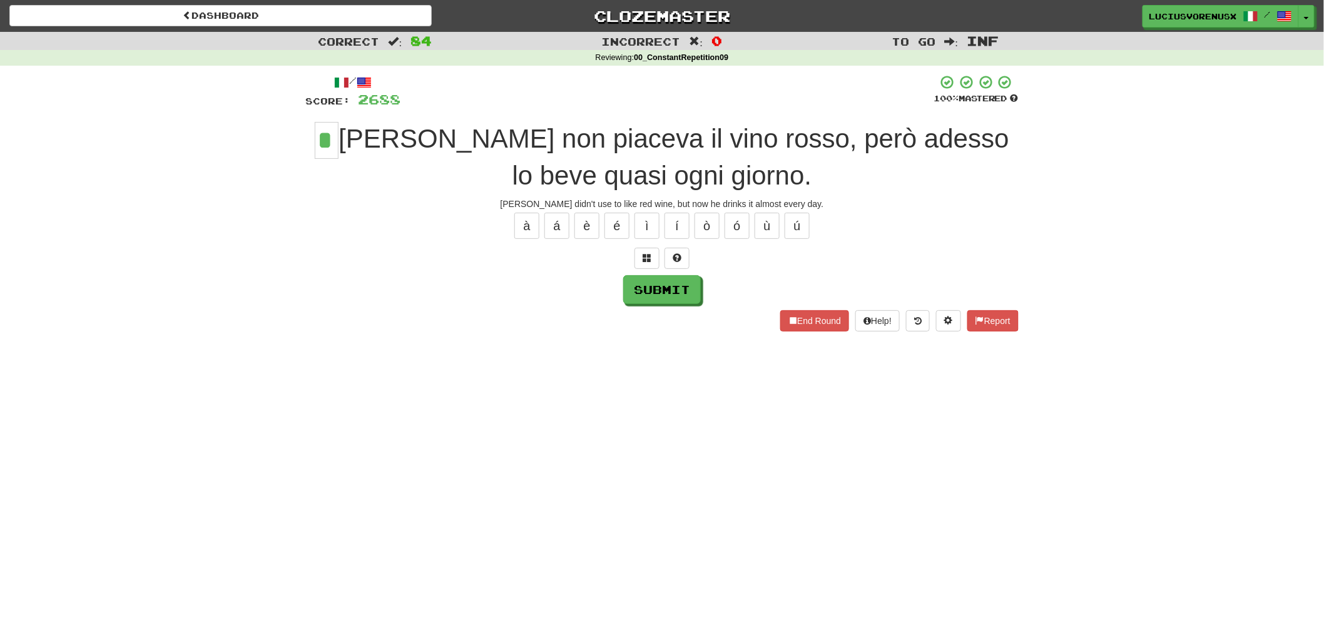
type input "*"
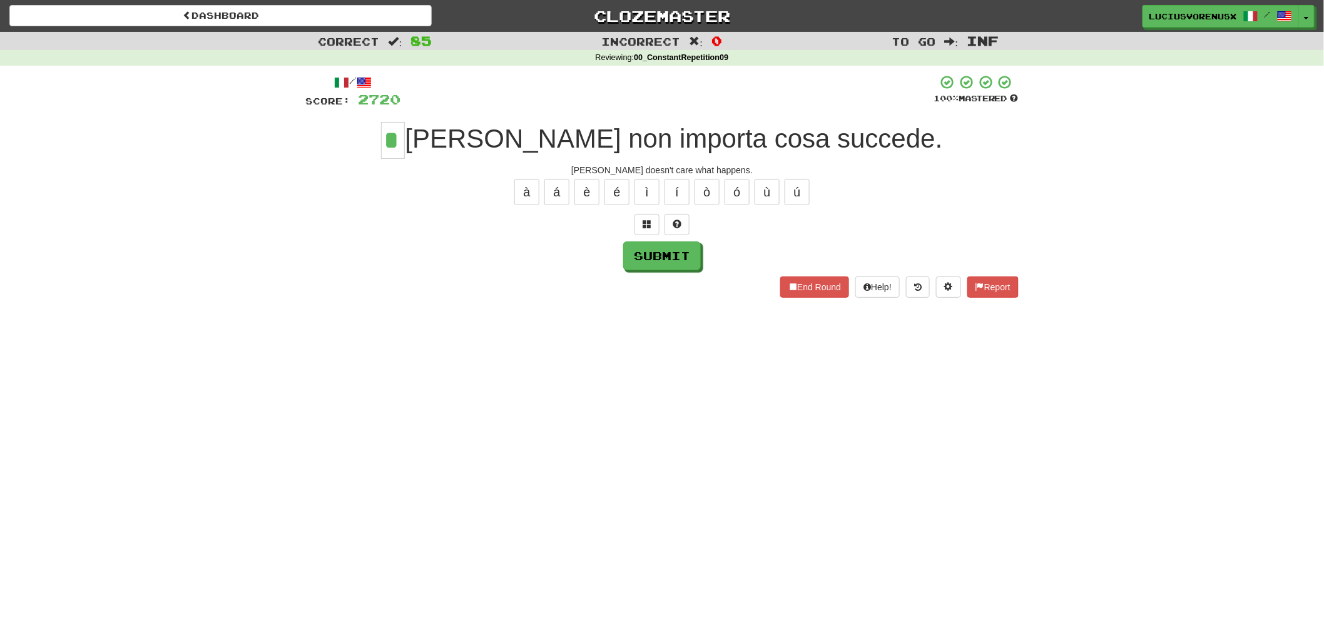
type input "*"
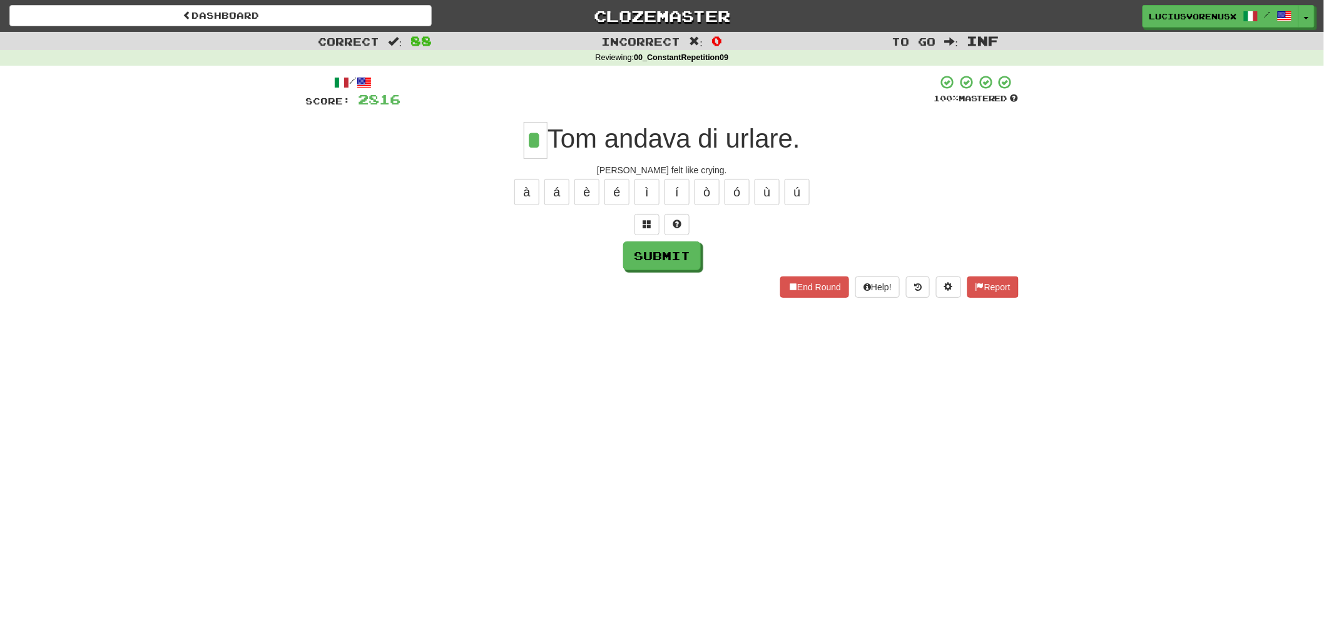
type input "*"
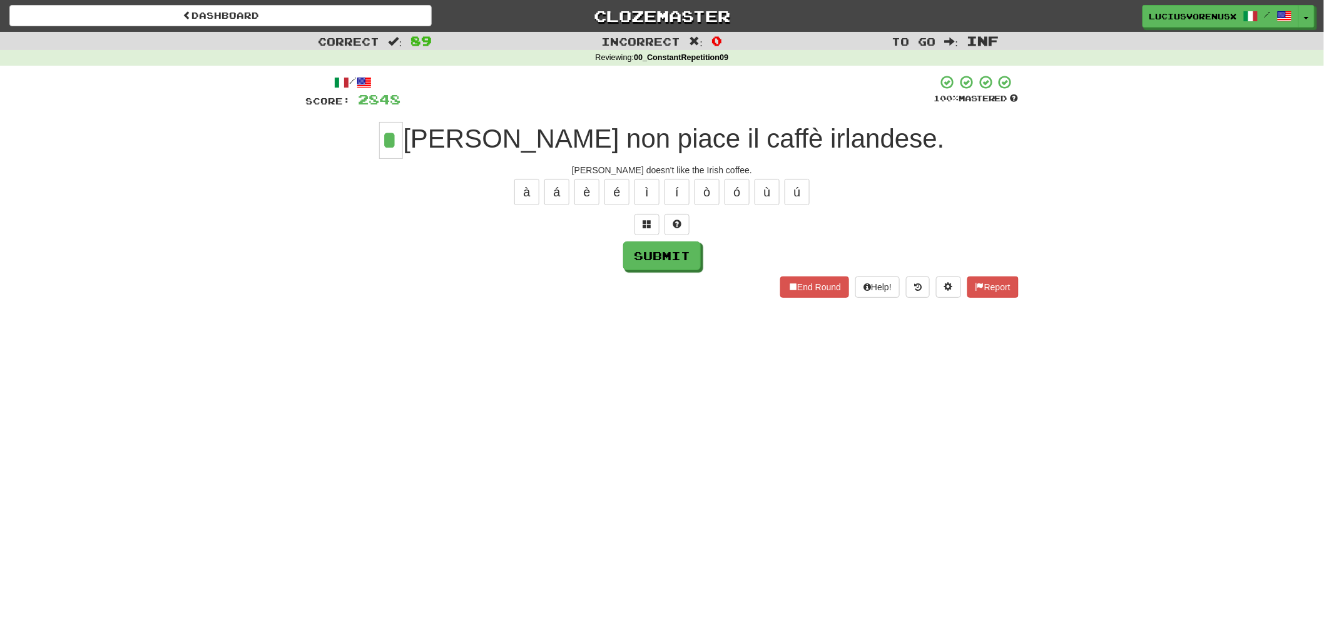
type input "*"
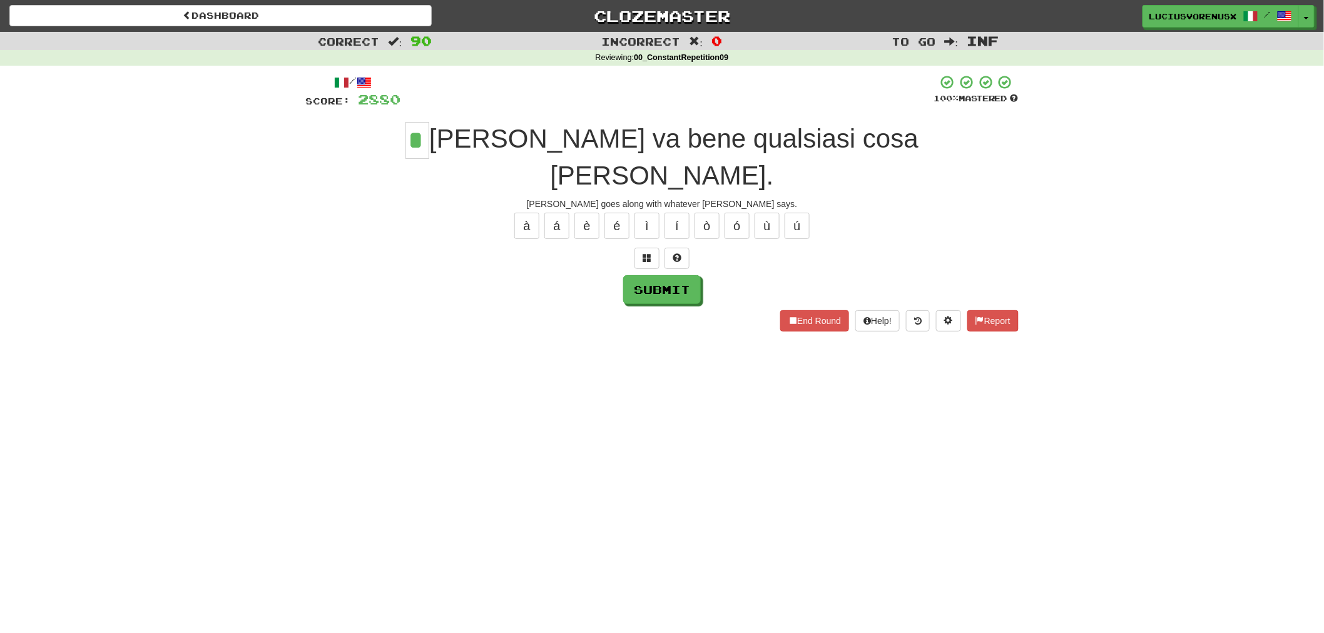
type input "*"
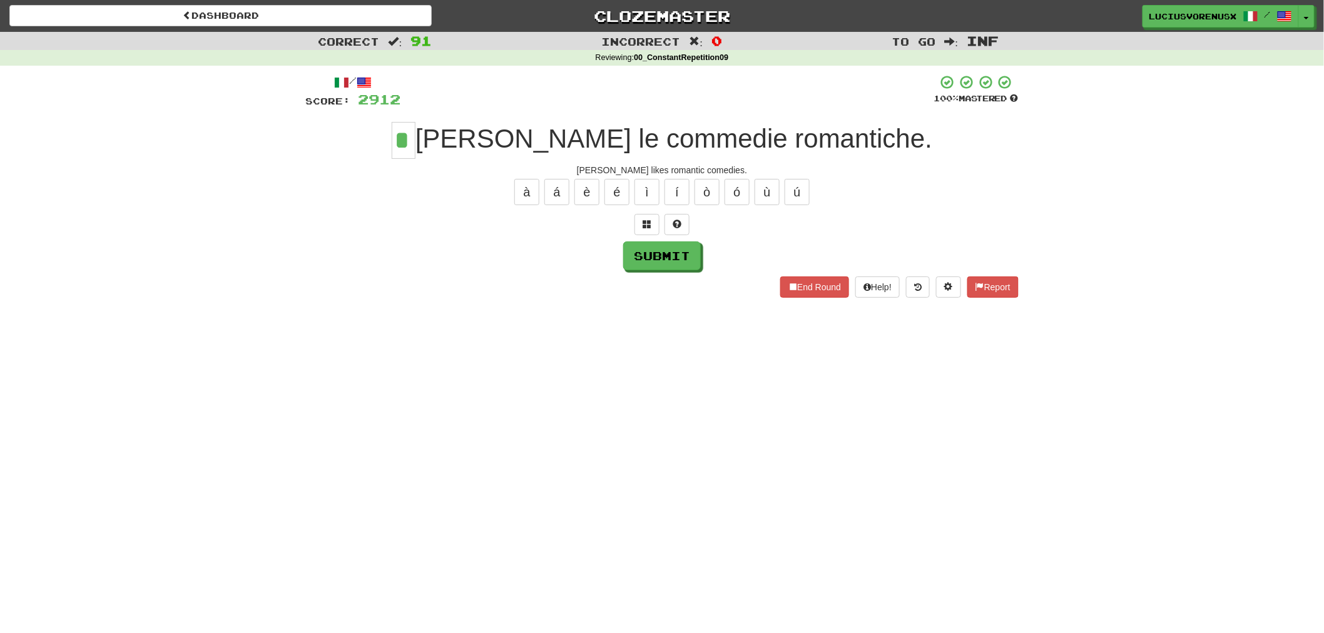
type input "*"
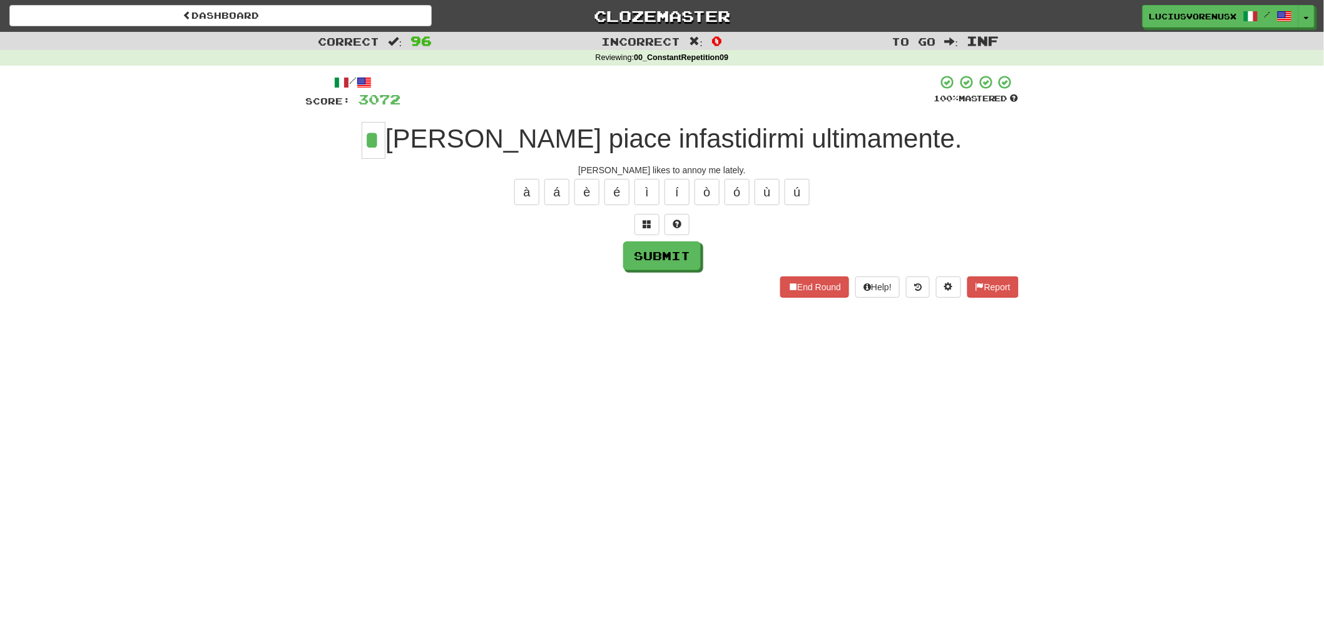
type input "*"
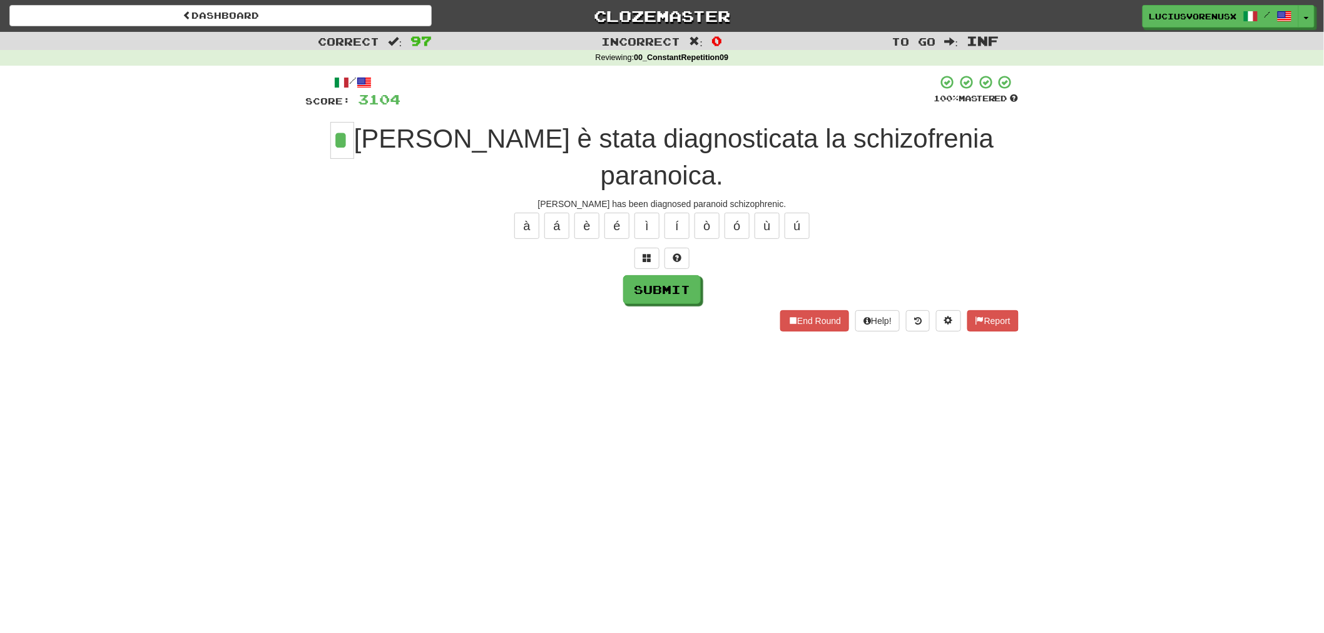
type input "*"
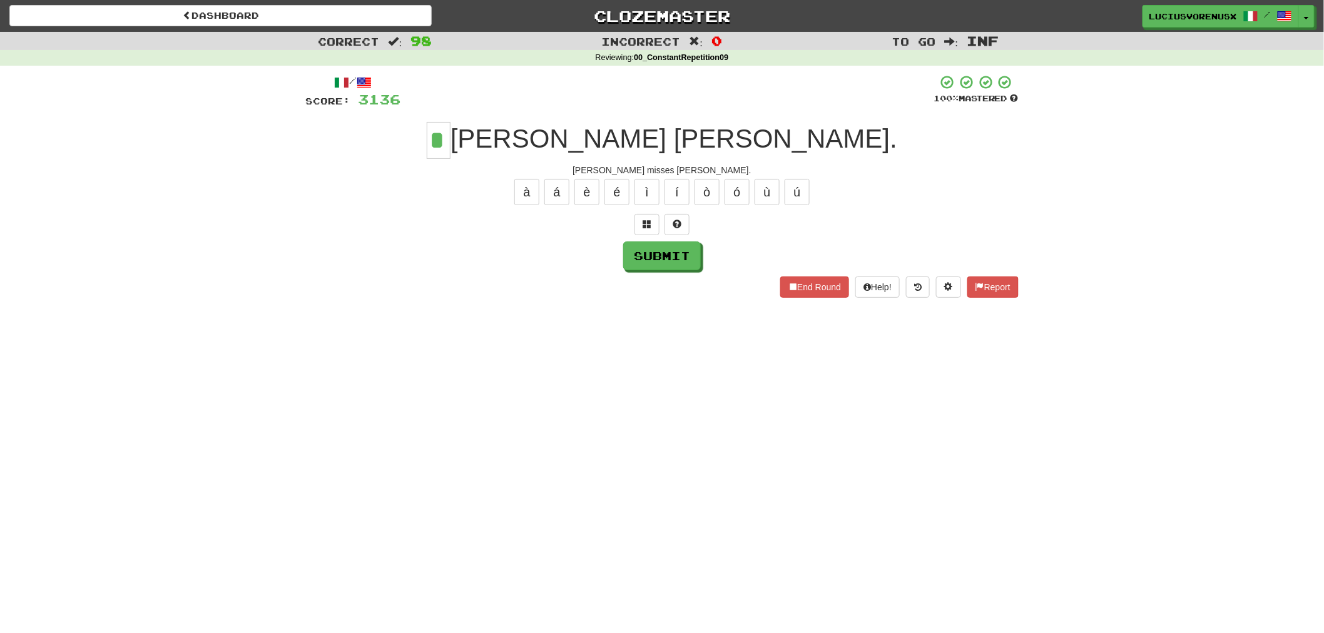
type input "*"
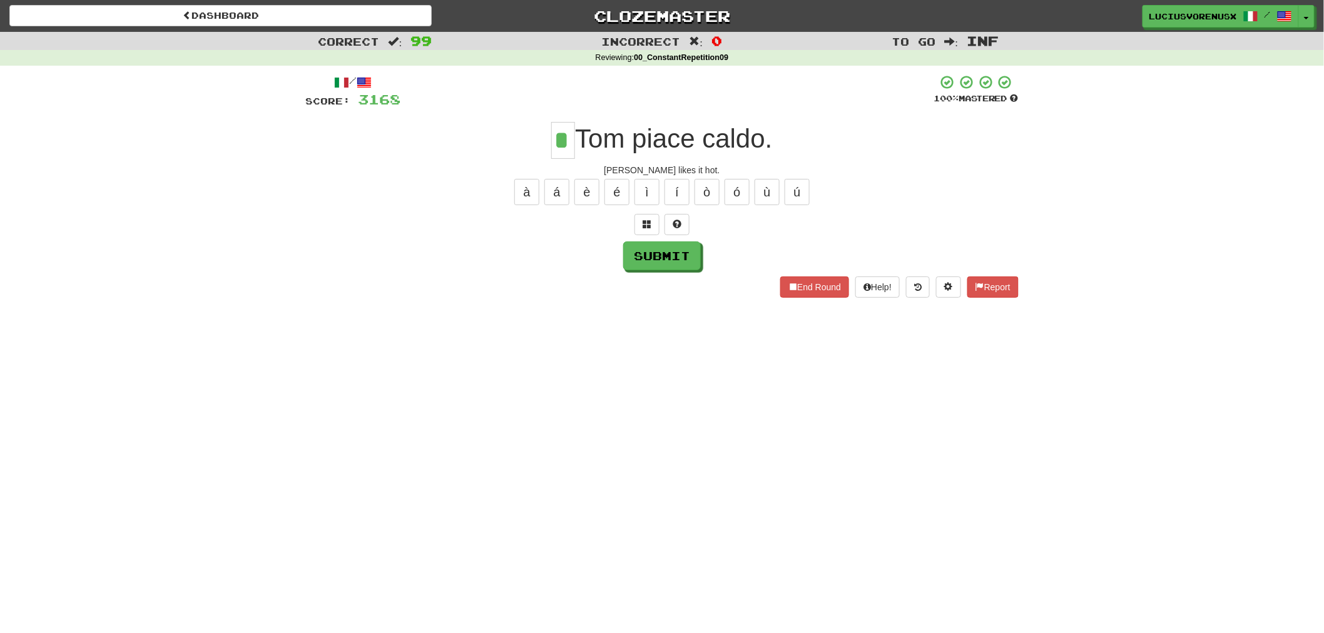
type input "*"
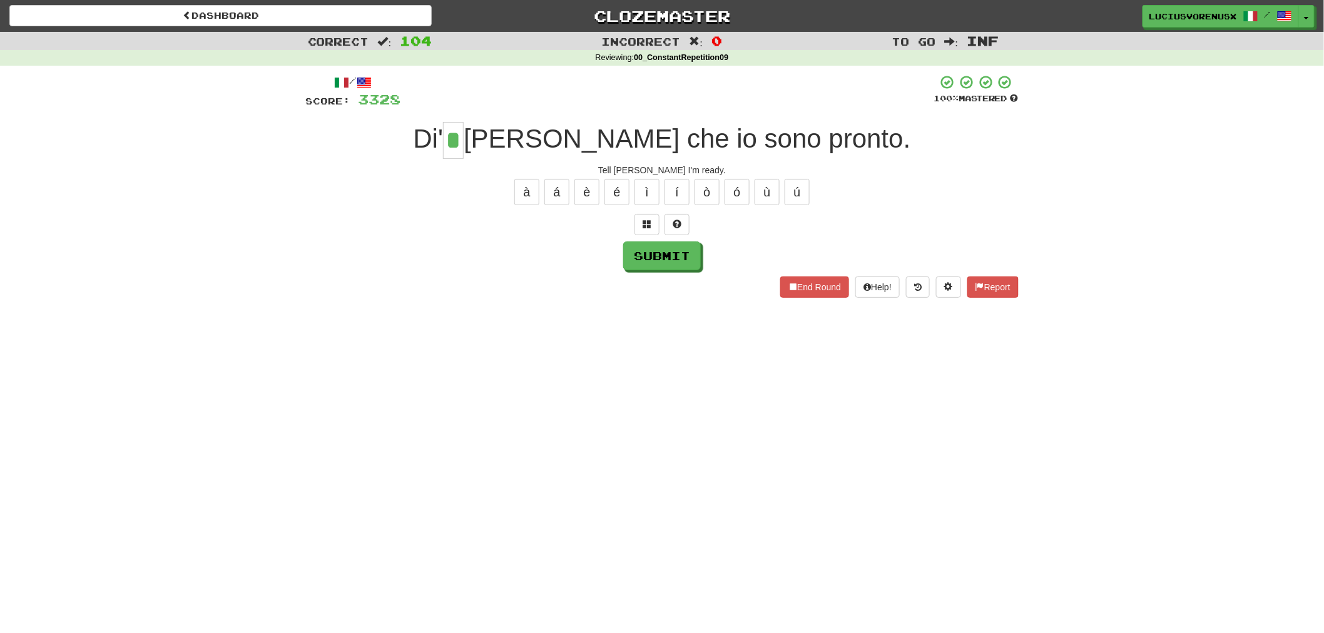
type input "*"
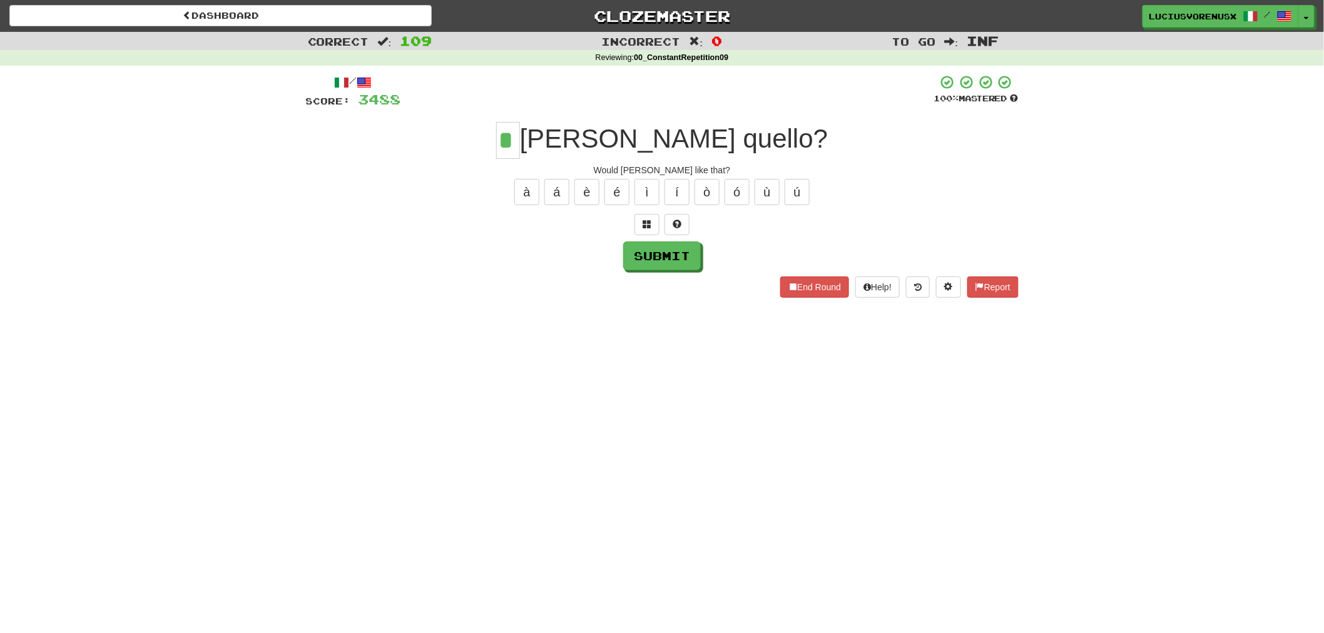
type input "*"
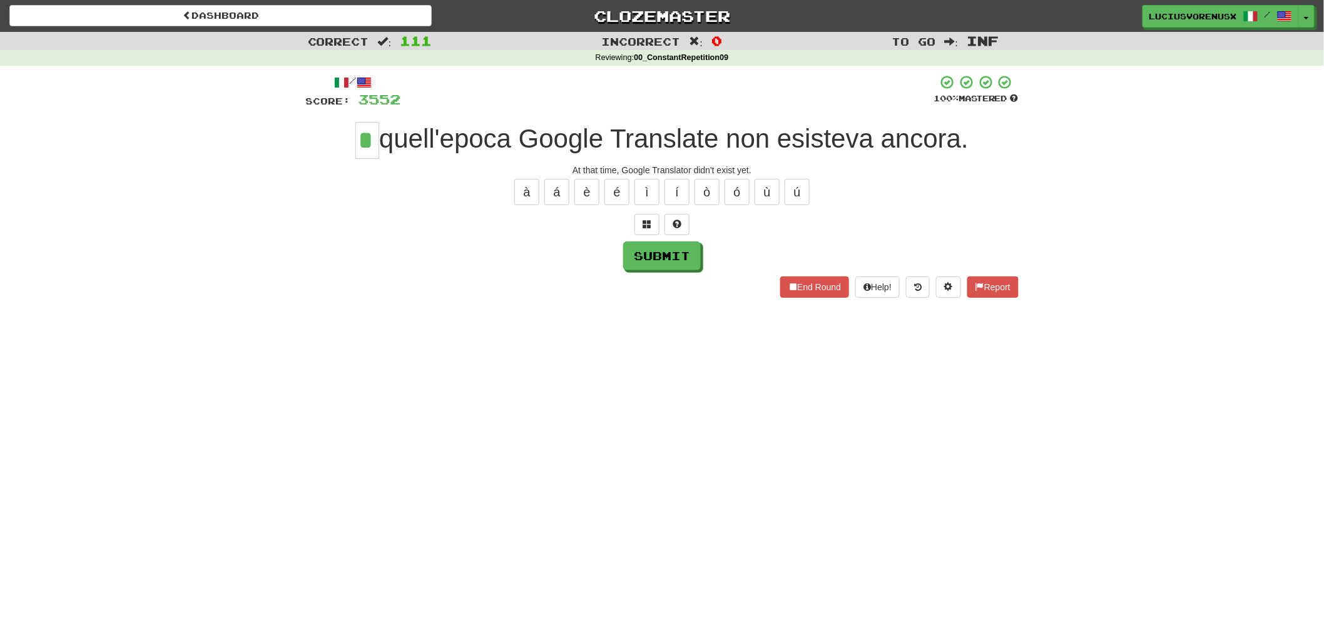
type input "*"
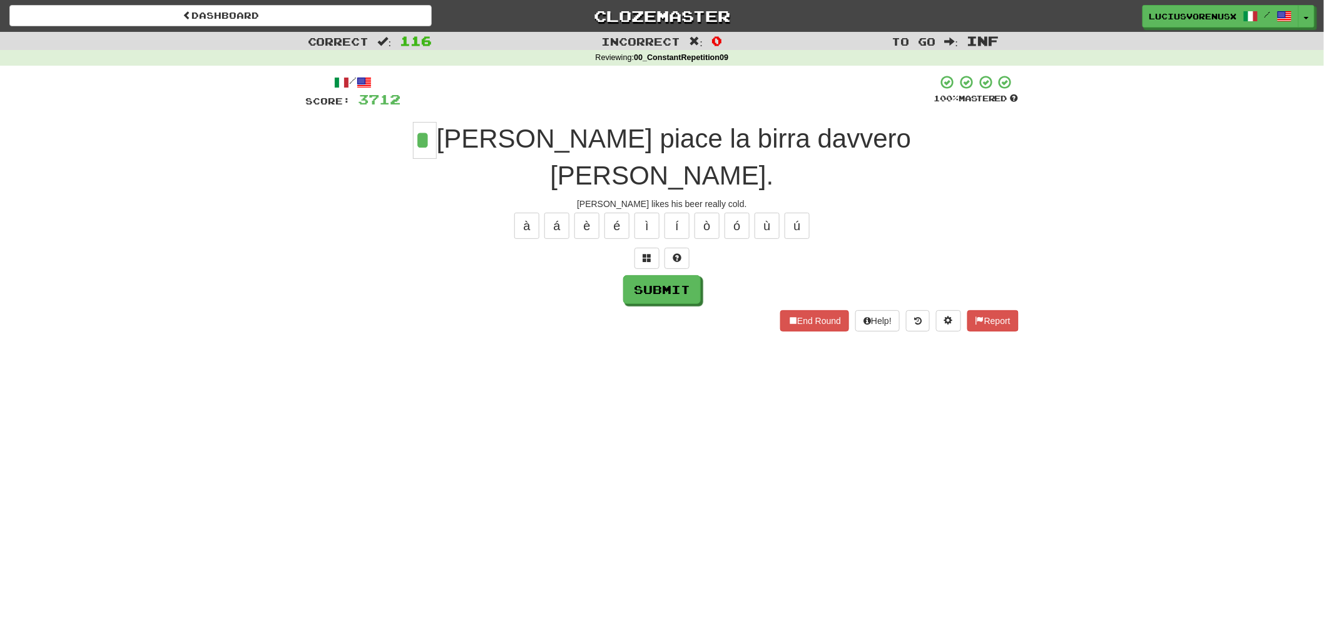
type input "*"
